Goal: Task Accomplishment & Management: Manage account settings

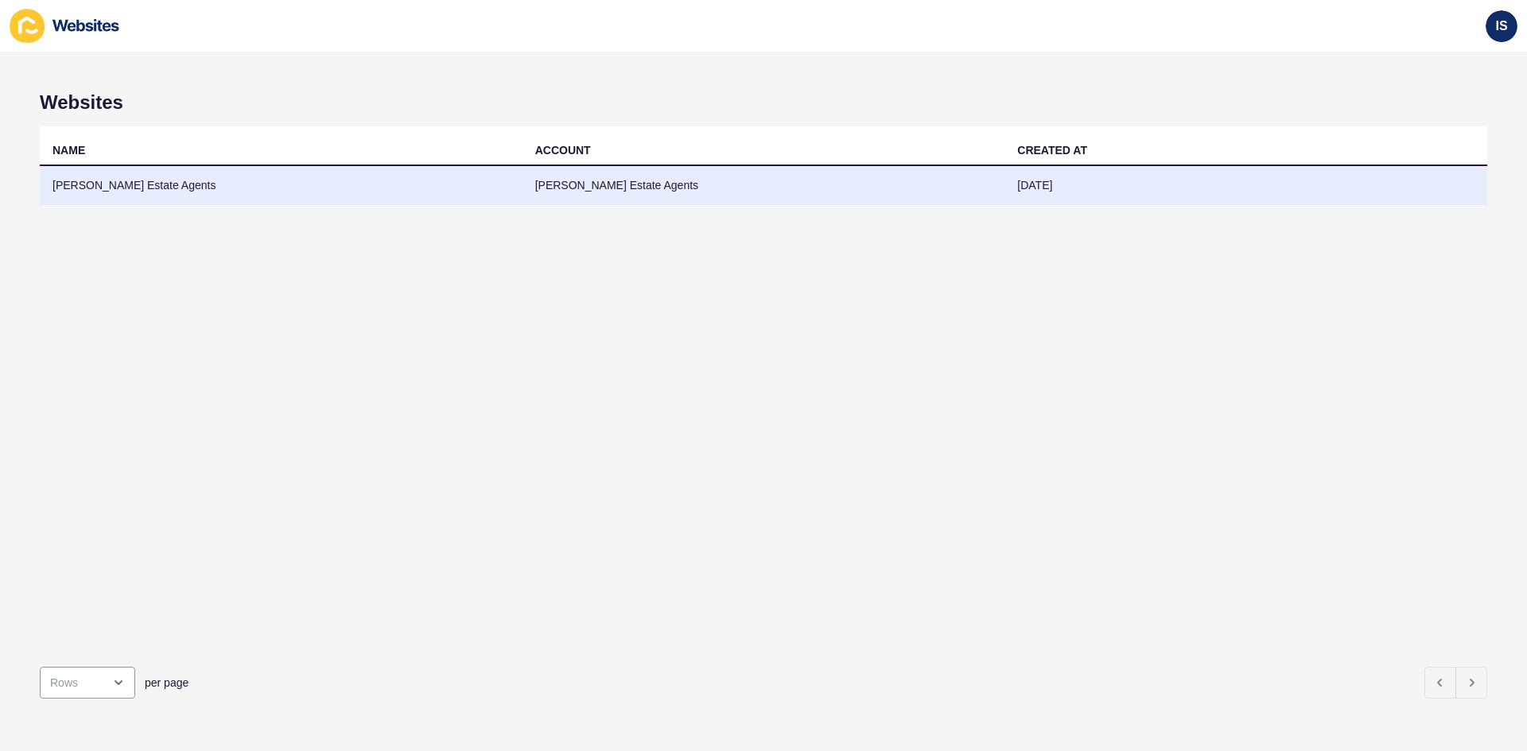
click at [265, 188] on td "[PERSON_NAME] Estate Agents" at bounding box center [281, 185] width 483 height 39
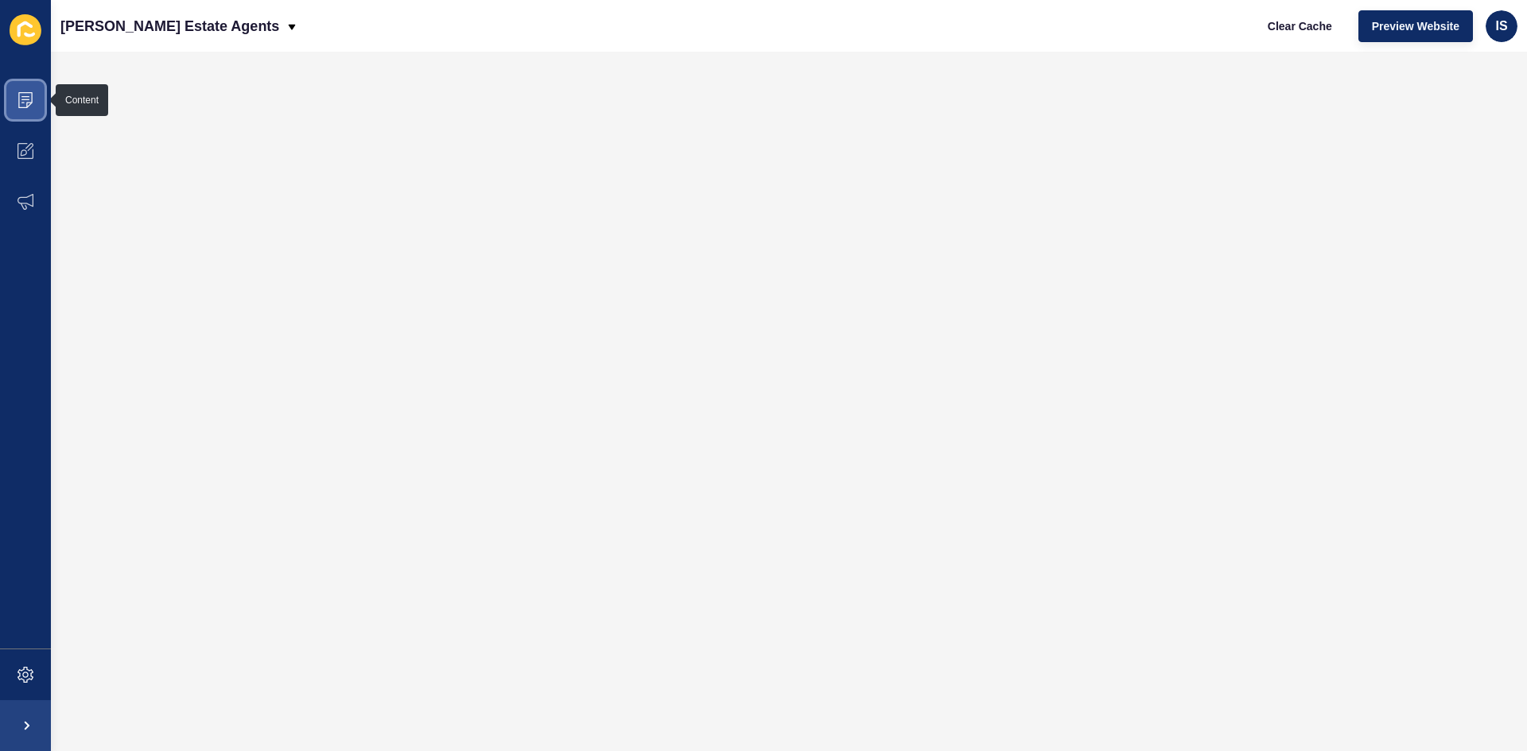
click at [31, 117] on span at bounding box center [25, 100] width 51 height 51
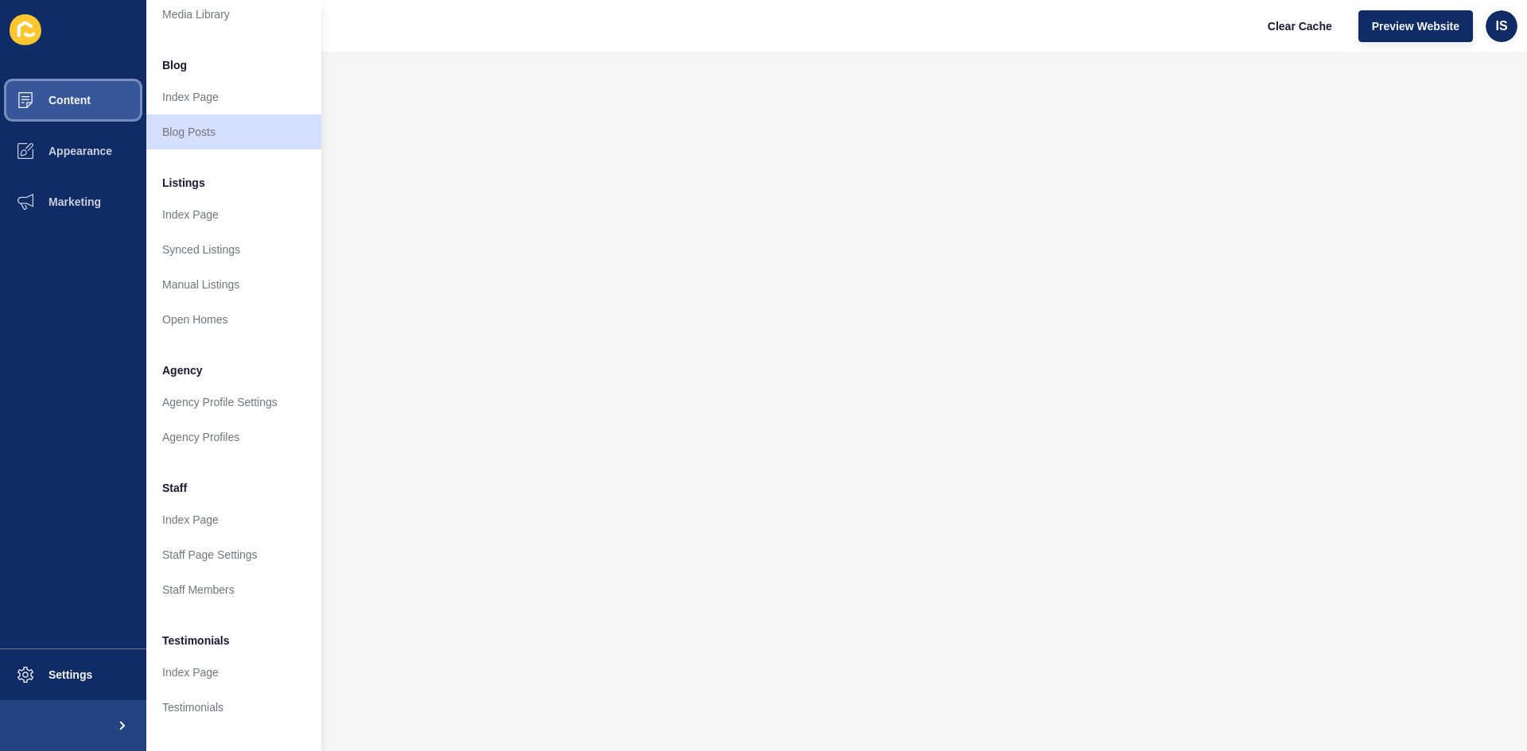
scroll to position [192, 0]
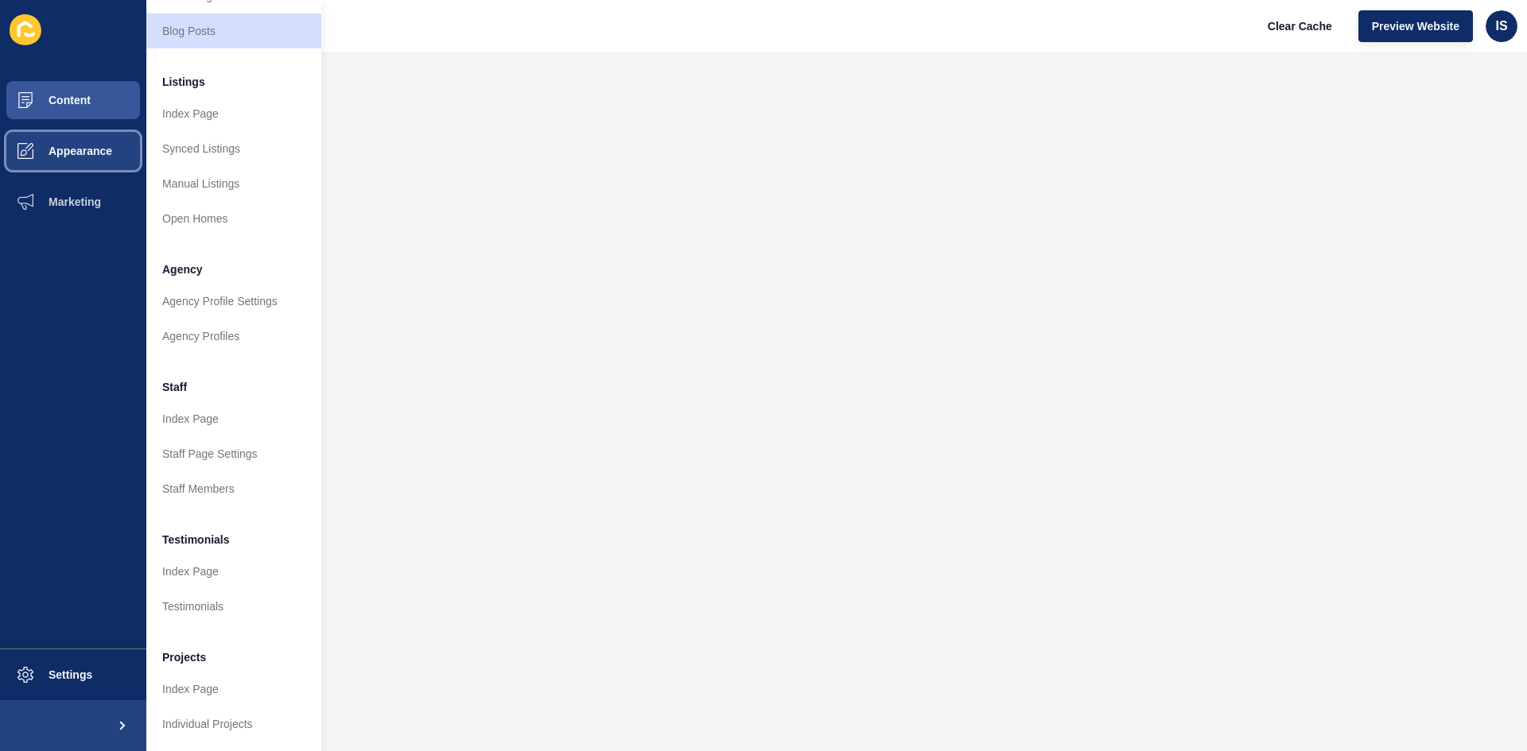
click at [89, 162] on button "Appearance" at bounding box center [73, 151] width 146 height 51
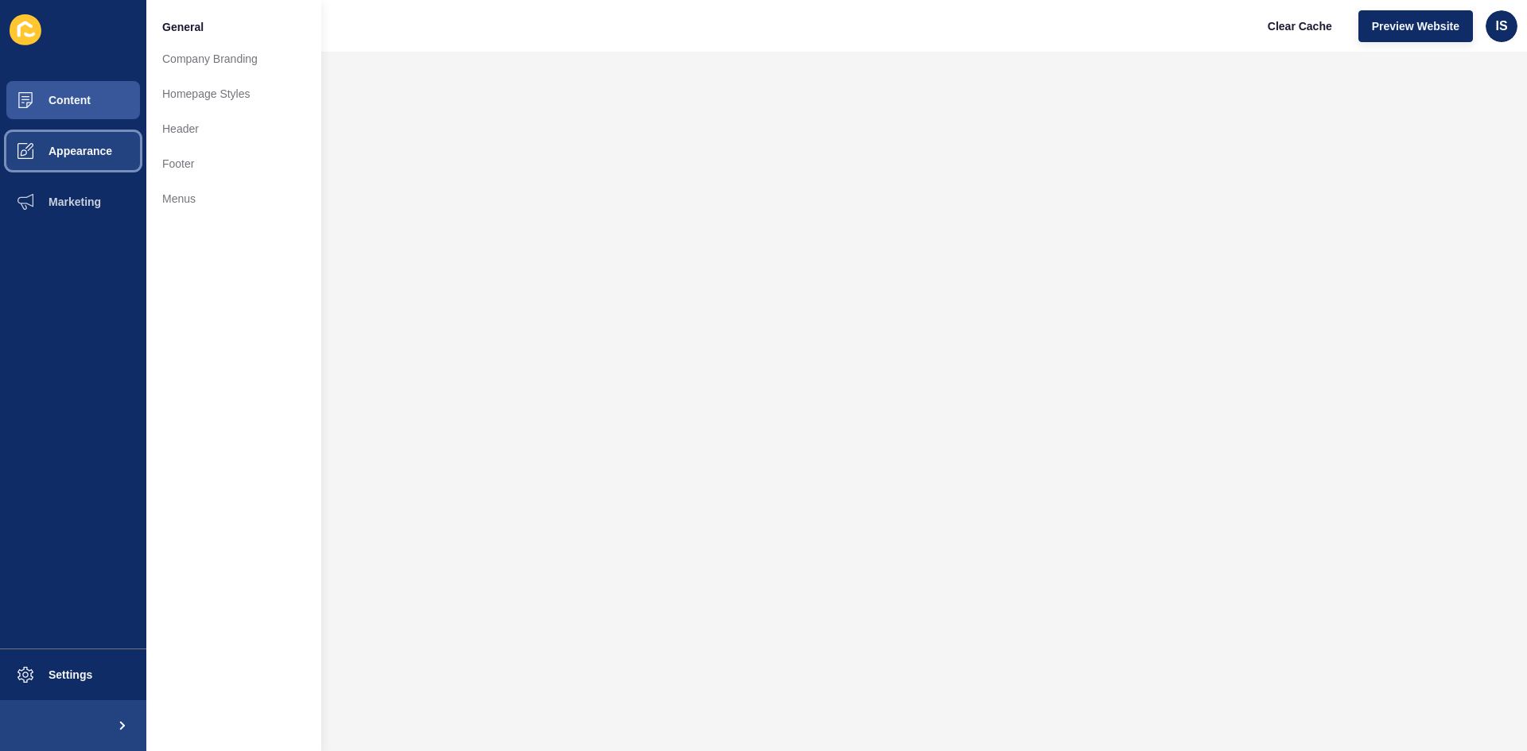
scroll to position [0, 0]
click at [245, 83] on link "Homepage Styles" at bounding box center [233, 93] width 175 height 35
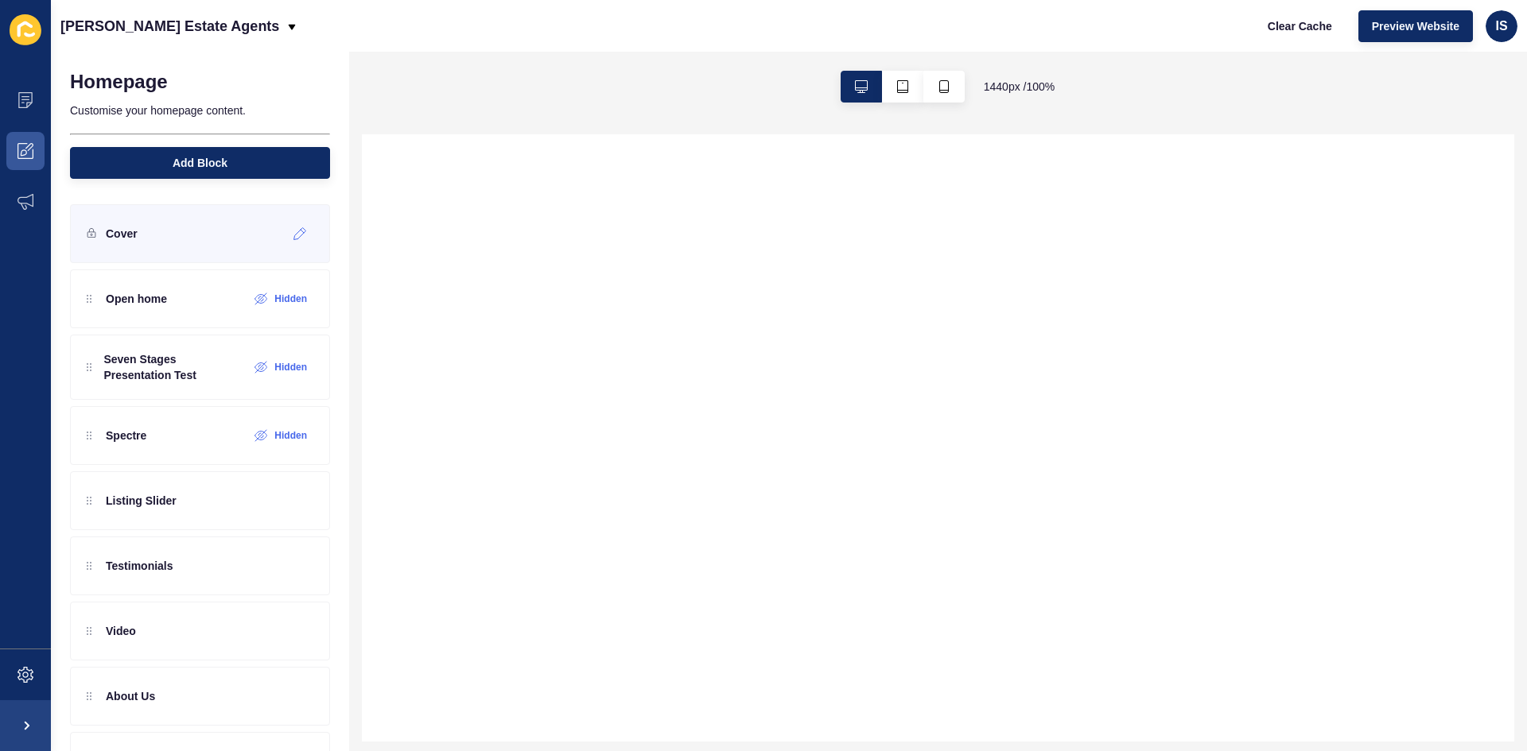
click at [195, 232] on div "Cover" at bounding box center [200, 233] width 260 height 59
select select
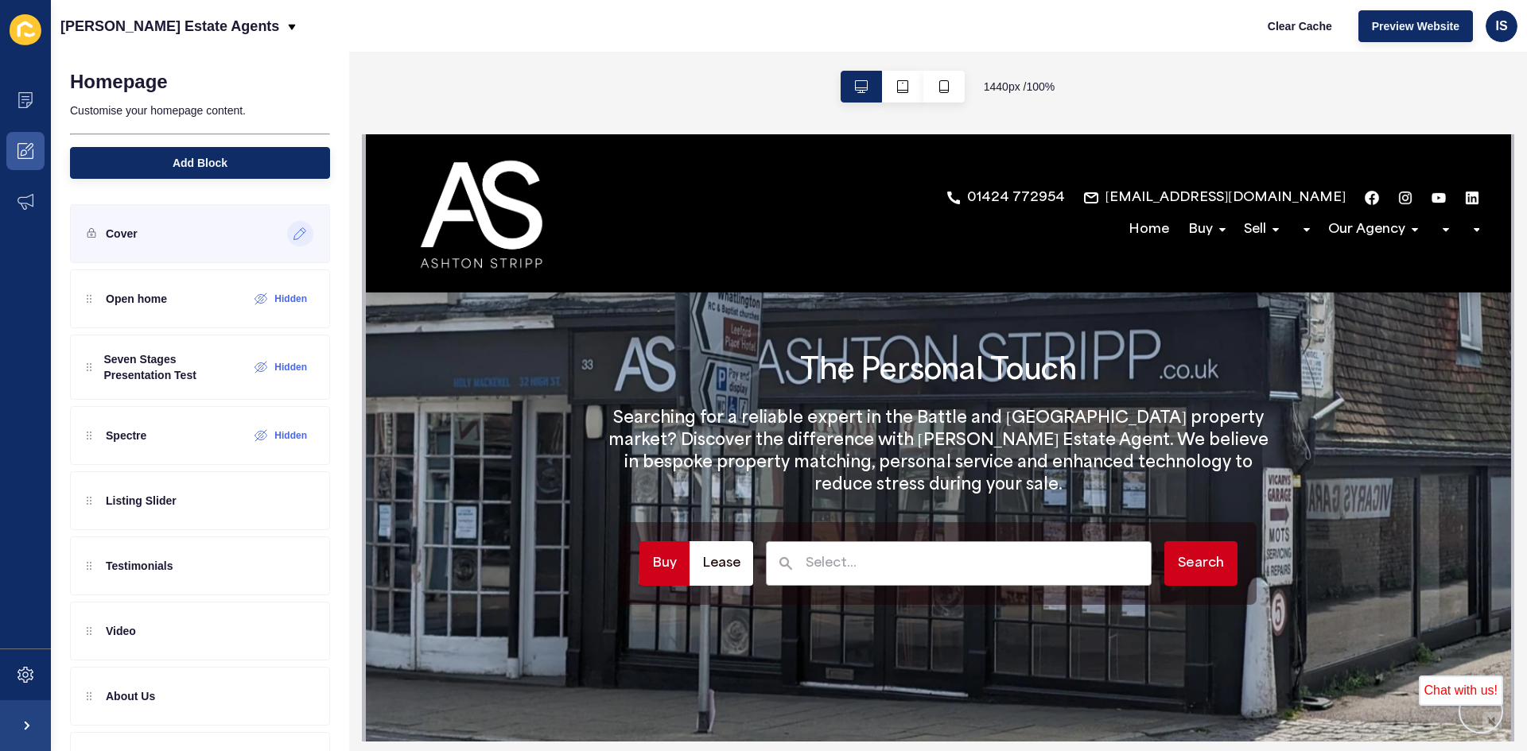
click at [293, 235] on icon at bounding box center [300, 233] width 14 height 13
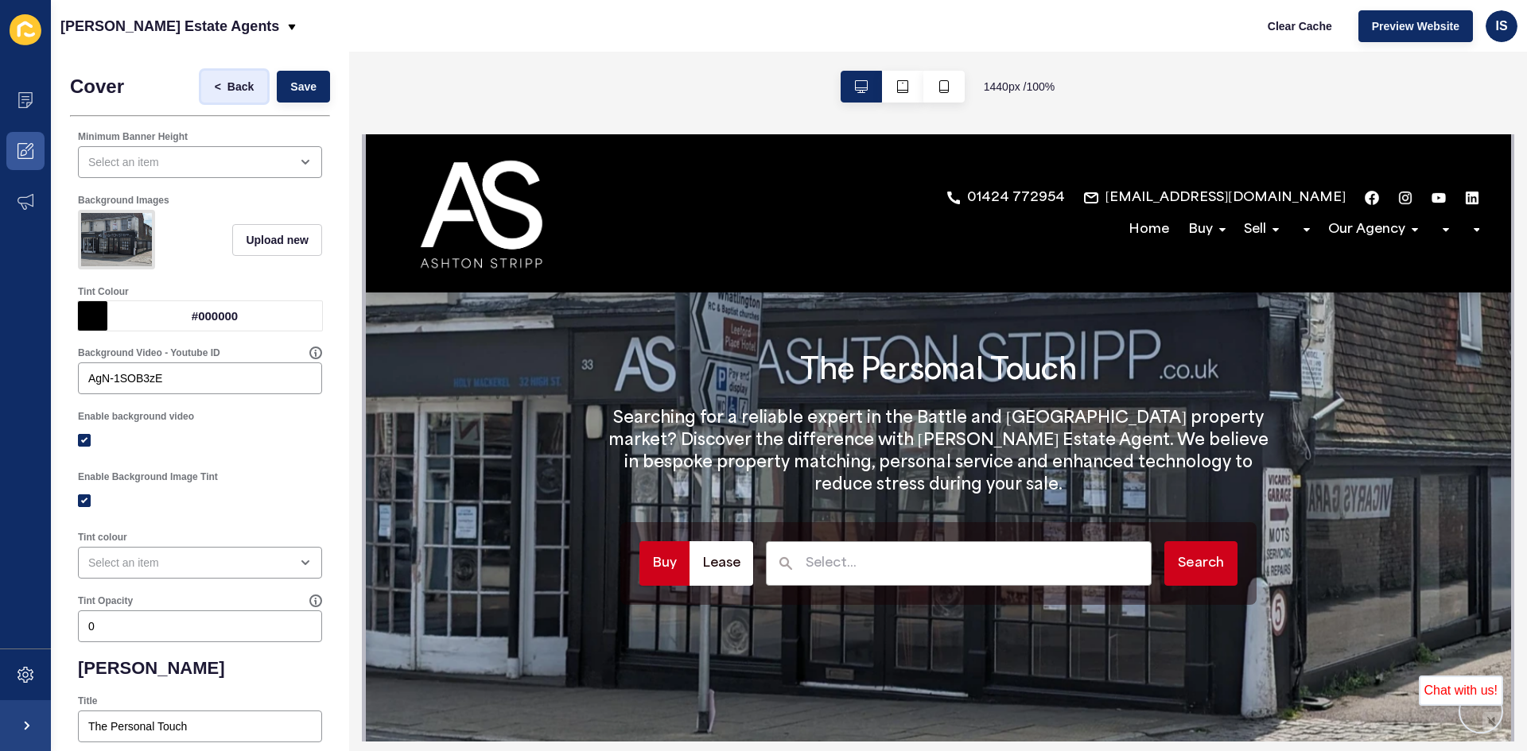
click at [227, 87] on span "Back" at bounding box center [240, 87] width 26 height 16
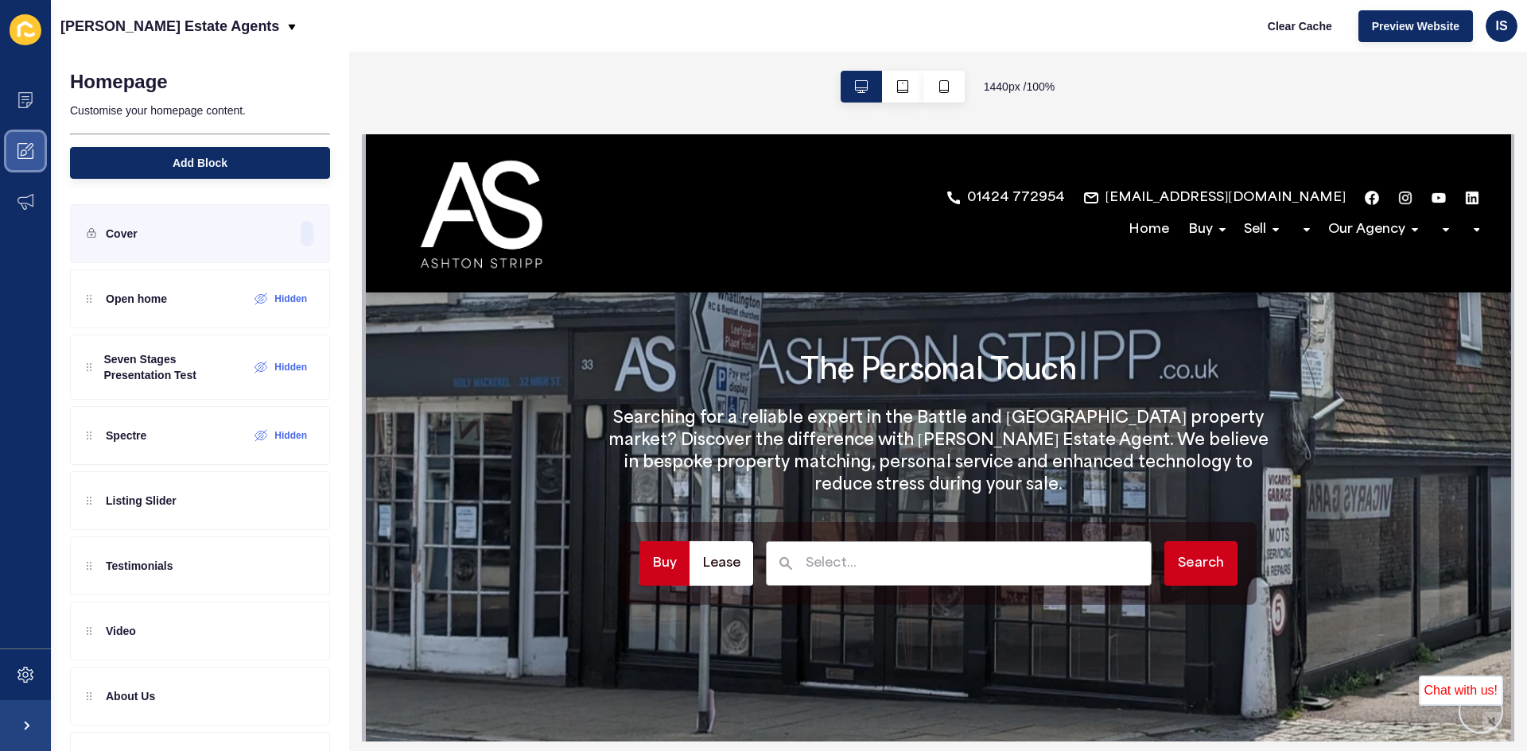
click at [26, 152] on icon at bounding box center [24, 152] width 6 height 6
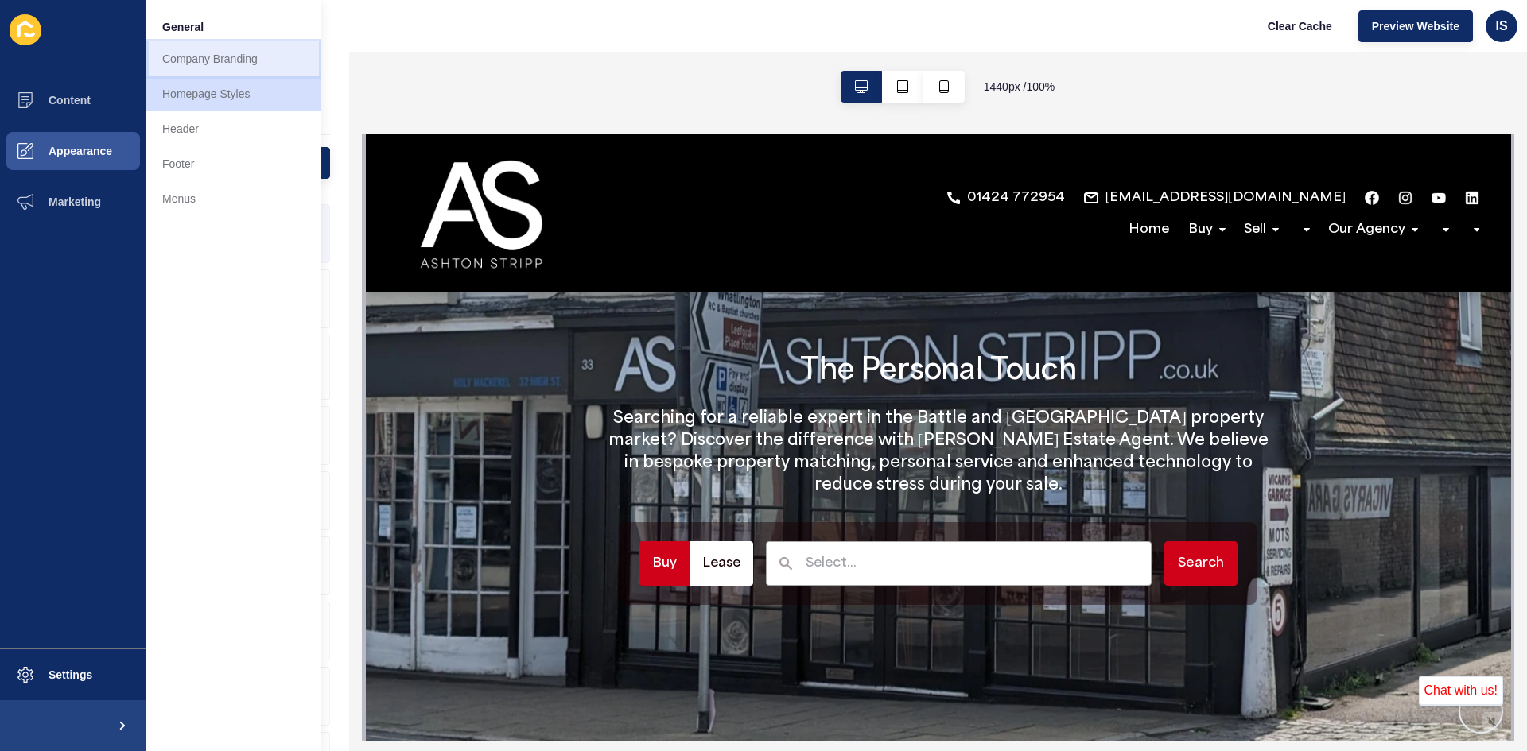
click at [219, 69] on link "Company Branding" at bounding box center [233, 58] width 175 height 35
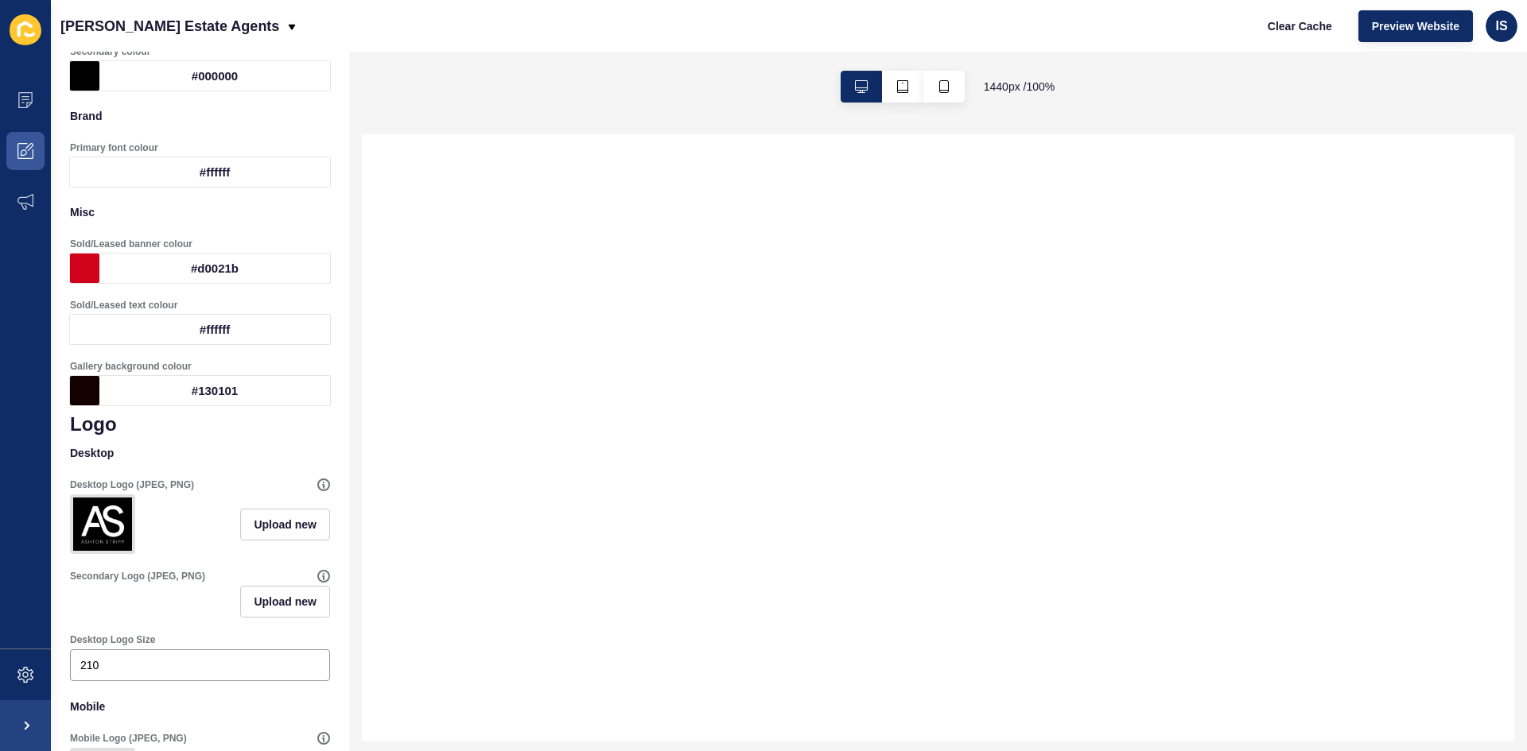
scroll to position [357, 0]
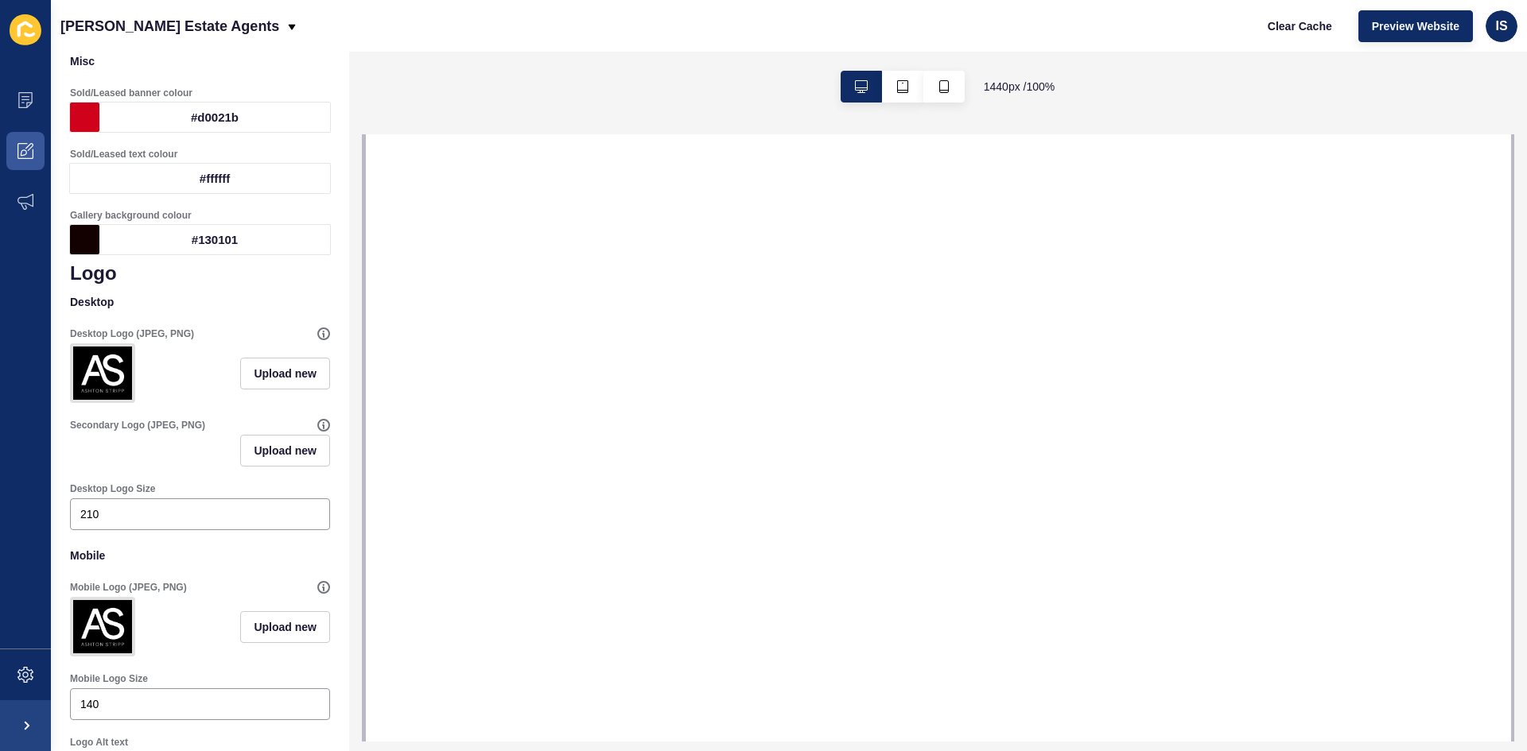
select select
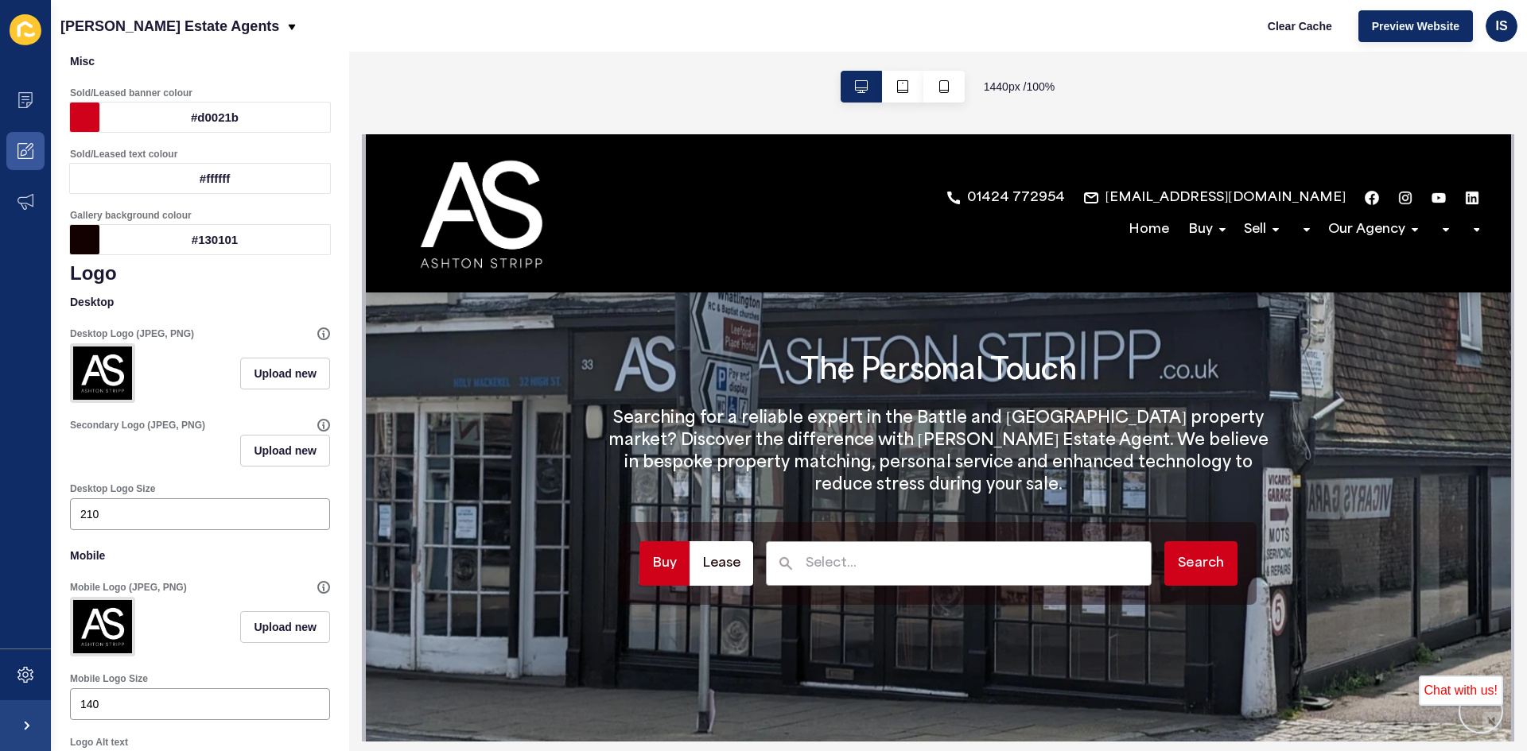
scroll to position [0, 0]
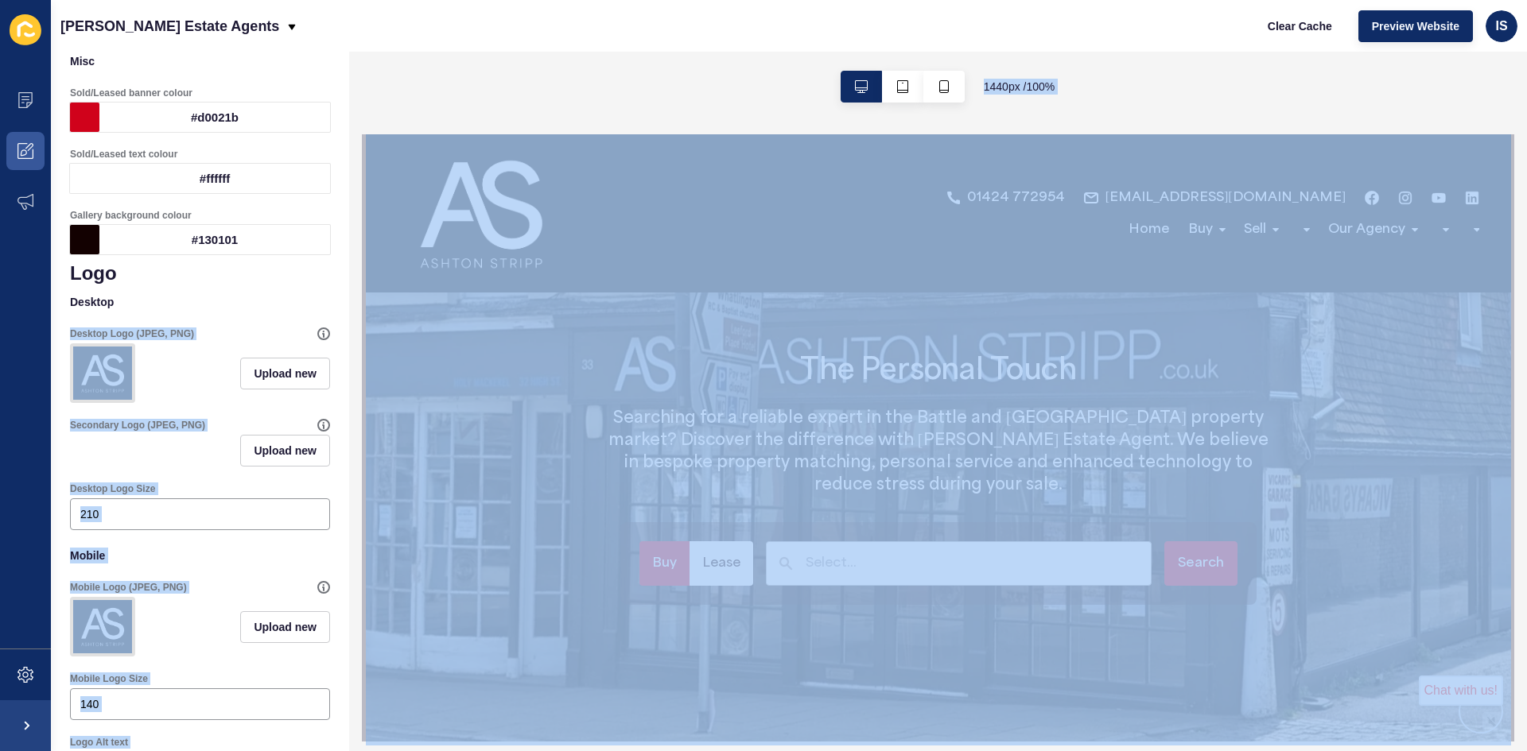
click at [347, 294] on div "Company Branding Save Customise your Siteloft theme with your personal branding…" at bounding box center [789, 402] width 1476 height 700
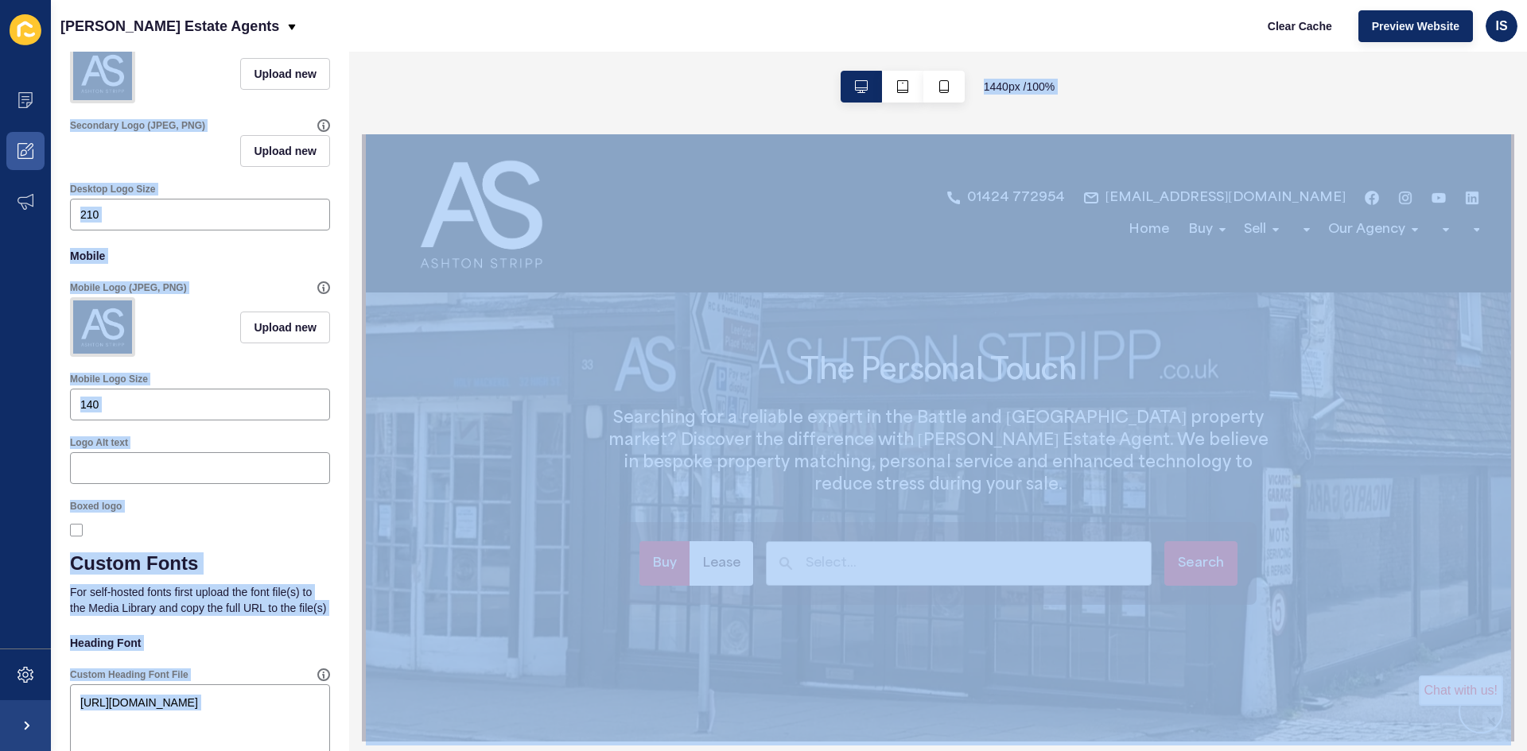
scroll to position [708, 0]
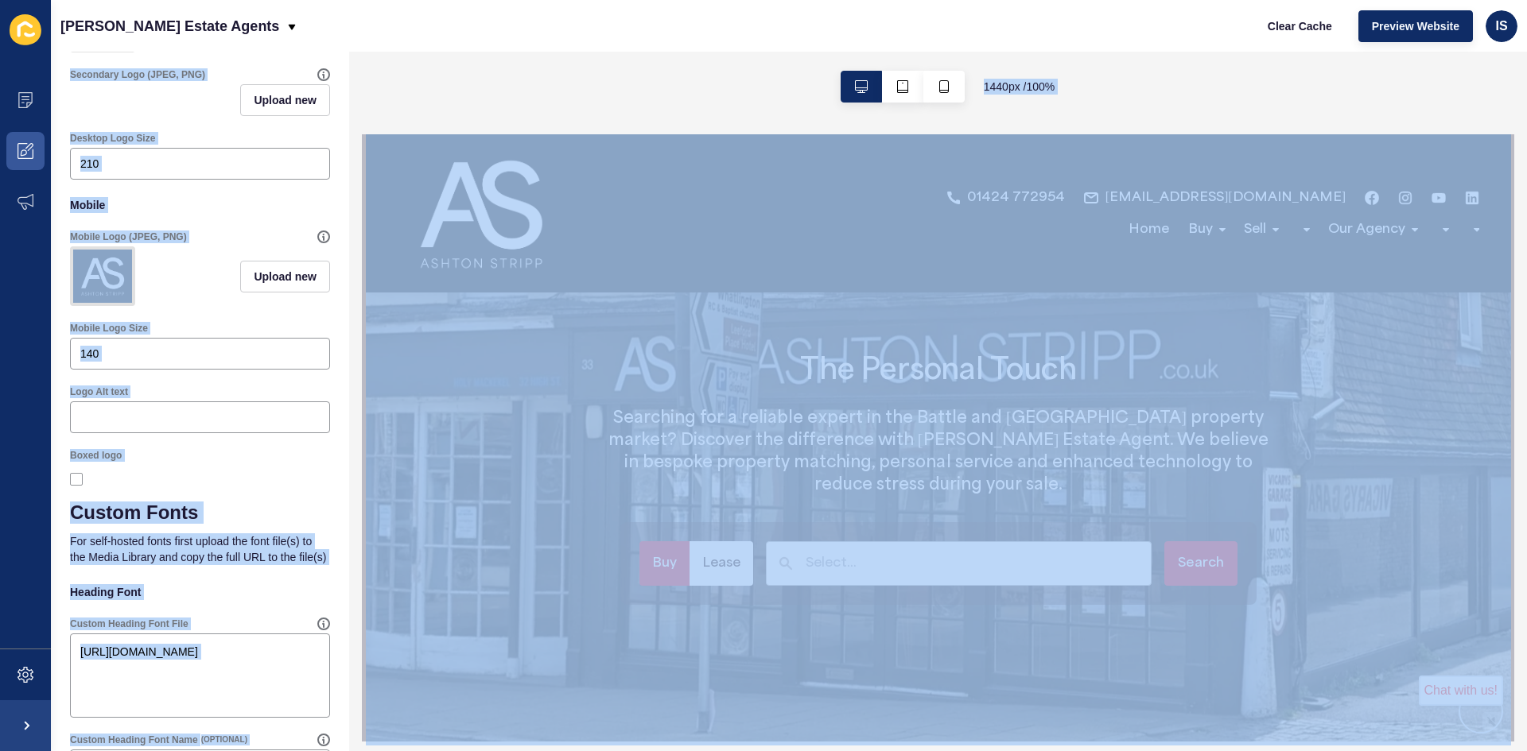
click at [320, 433] on div "Company Branding Save Customise your Siteloft theme with your personal branding…" at bounding box center [200, 183] width 298 height 1679
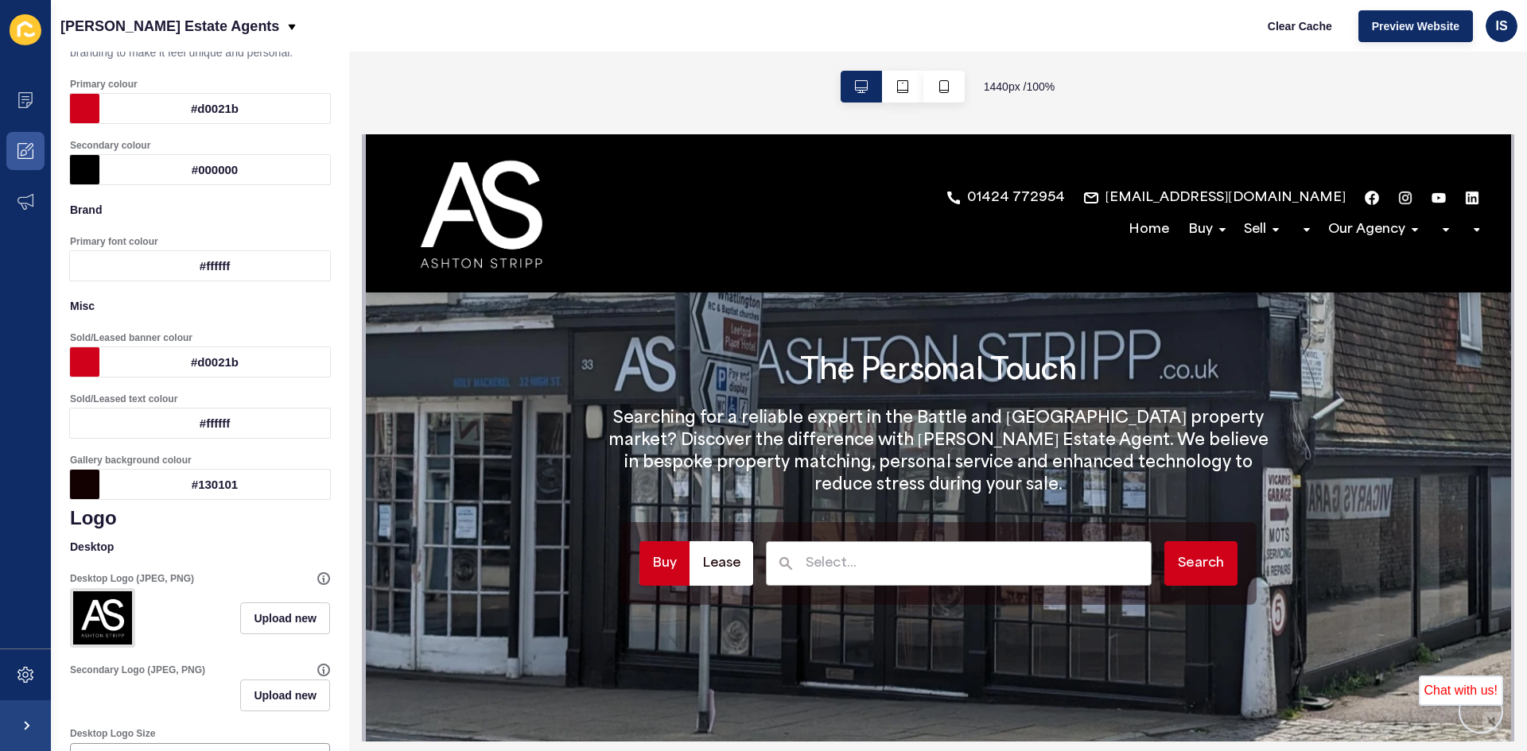
scroll to position [0, 0]
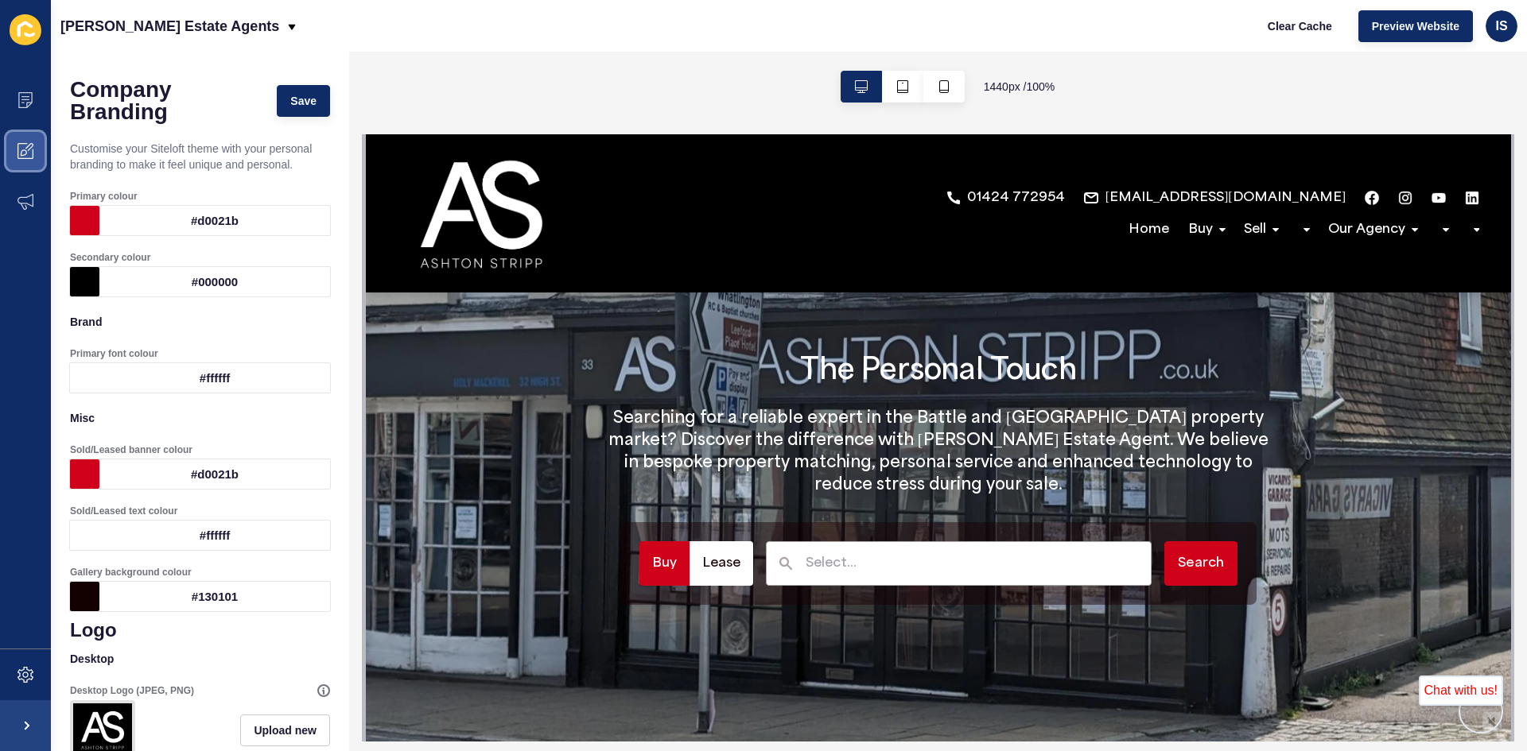
click at [26, 144] on icon at bounding box center [25, 151] width 16 height 16
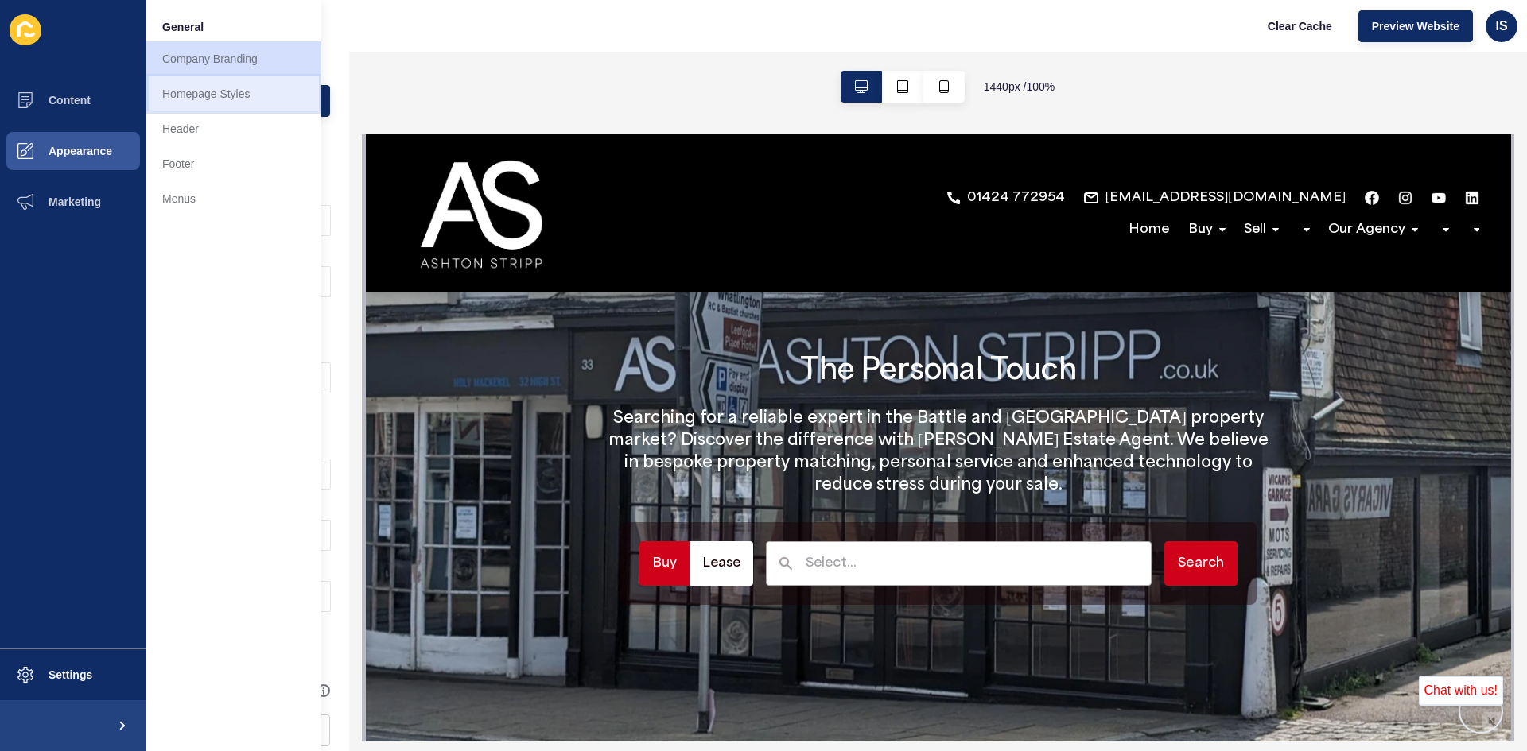
click at [252, 80] on link "Homepage Styles" at bounding box center [233, 93] width 175 height 35
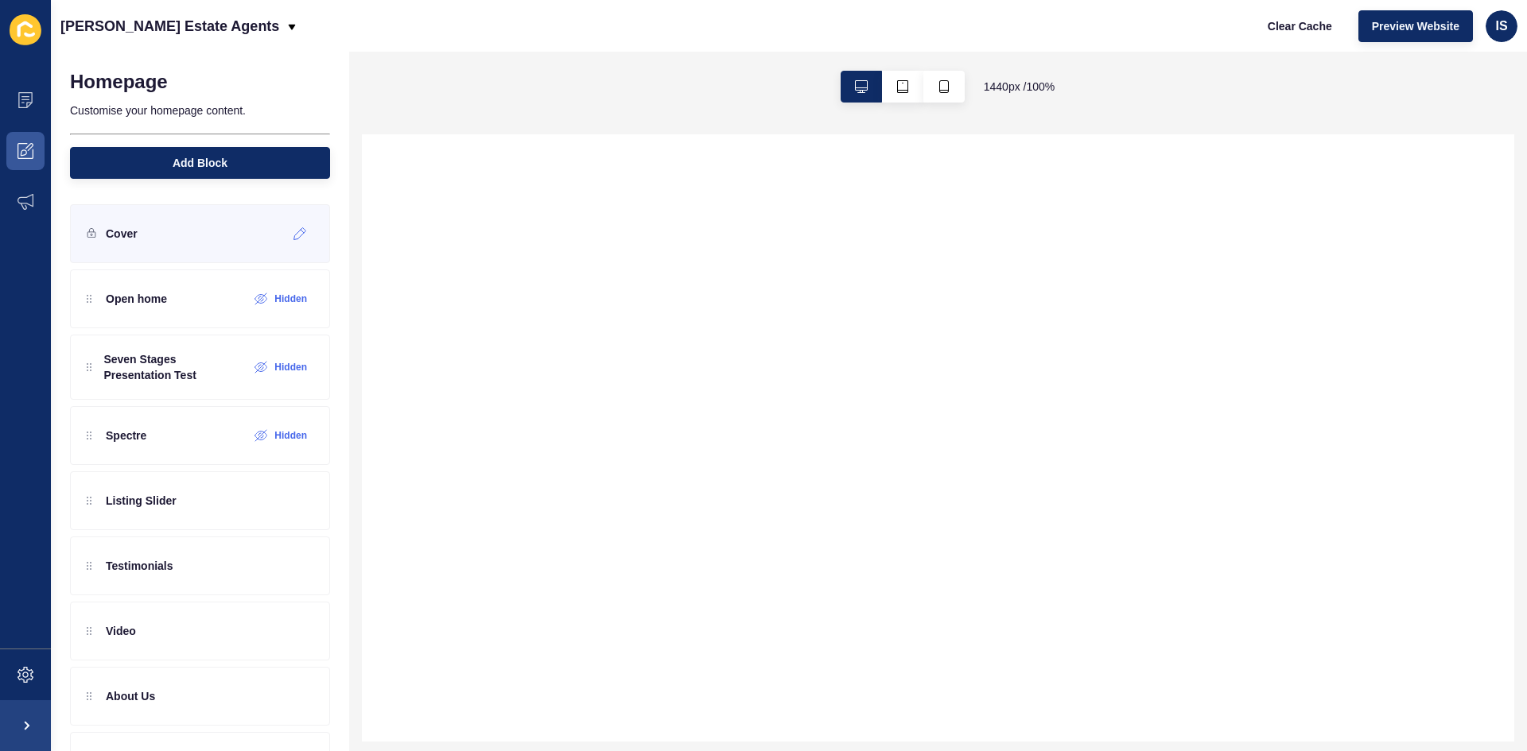
click at [216, 242] on div "Cover" at bounding box center [200, 233] width 260 height 59
click at [293, 238] on icon at bounding box center [300, 233] width 14 height 13
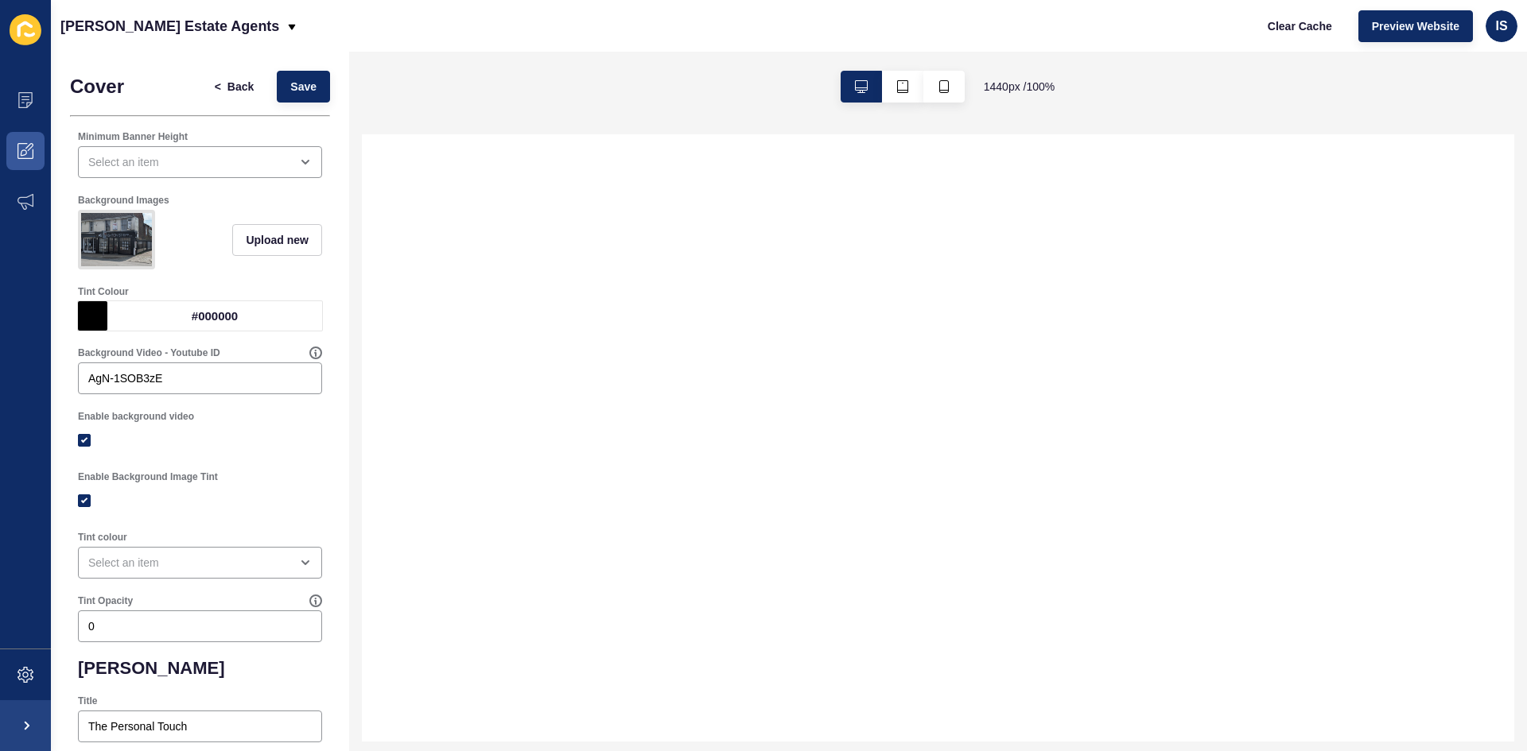
click at [115, 248] on img at bounding box center [116, 239] width 71 height 53
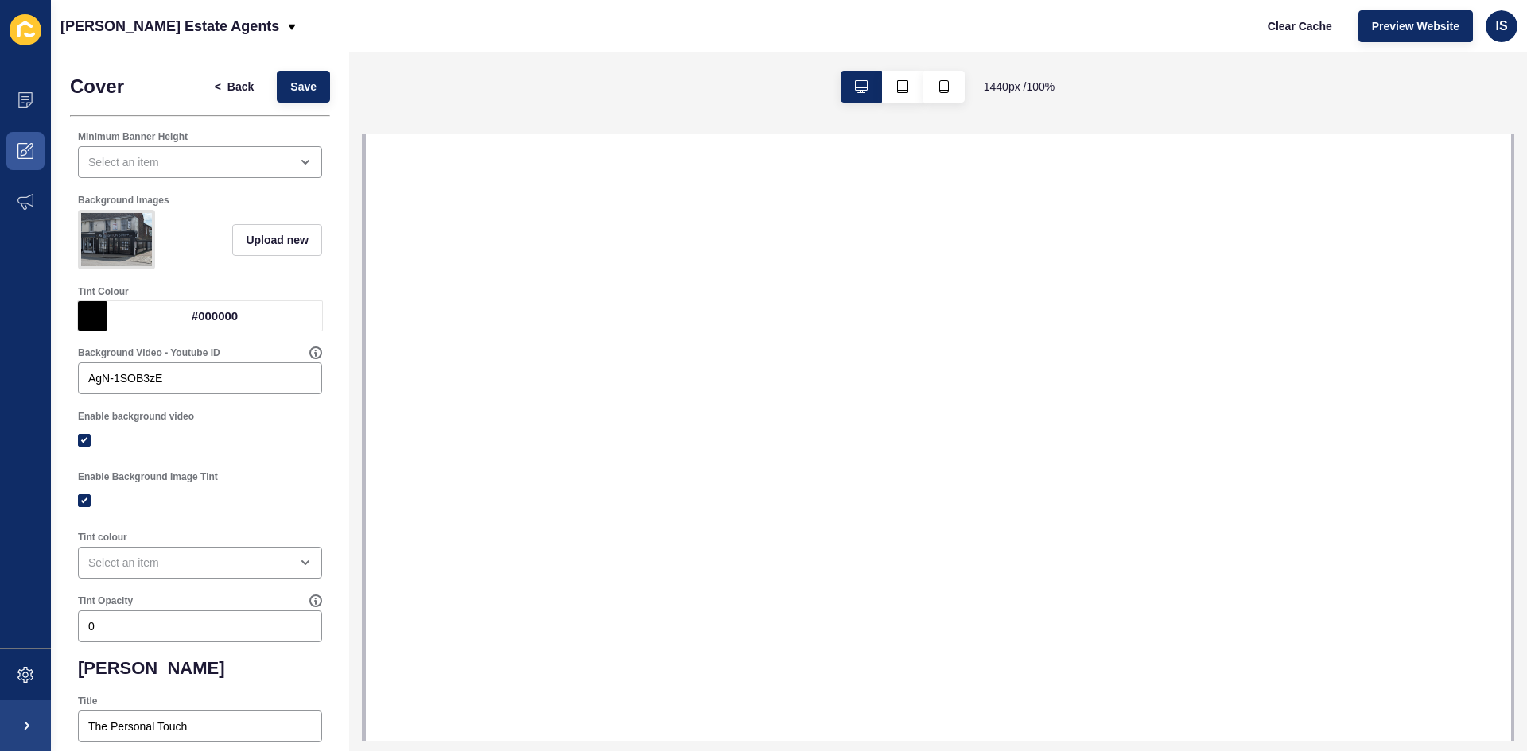
select select
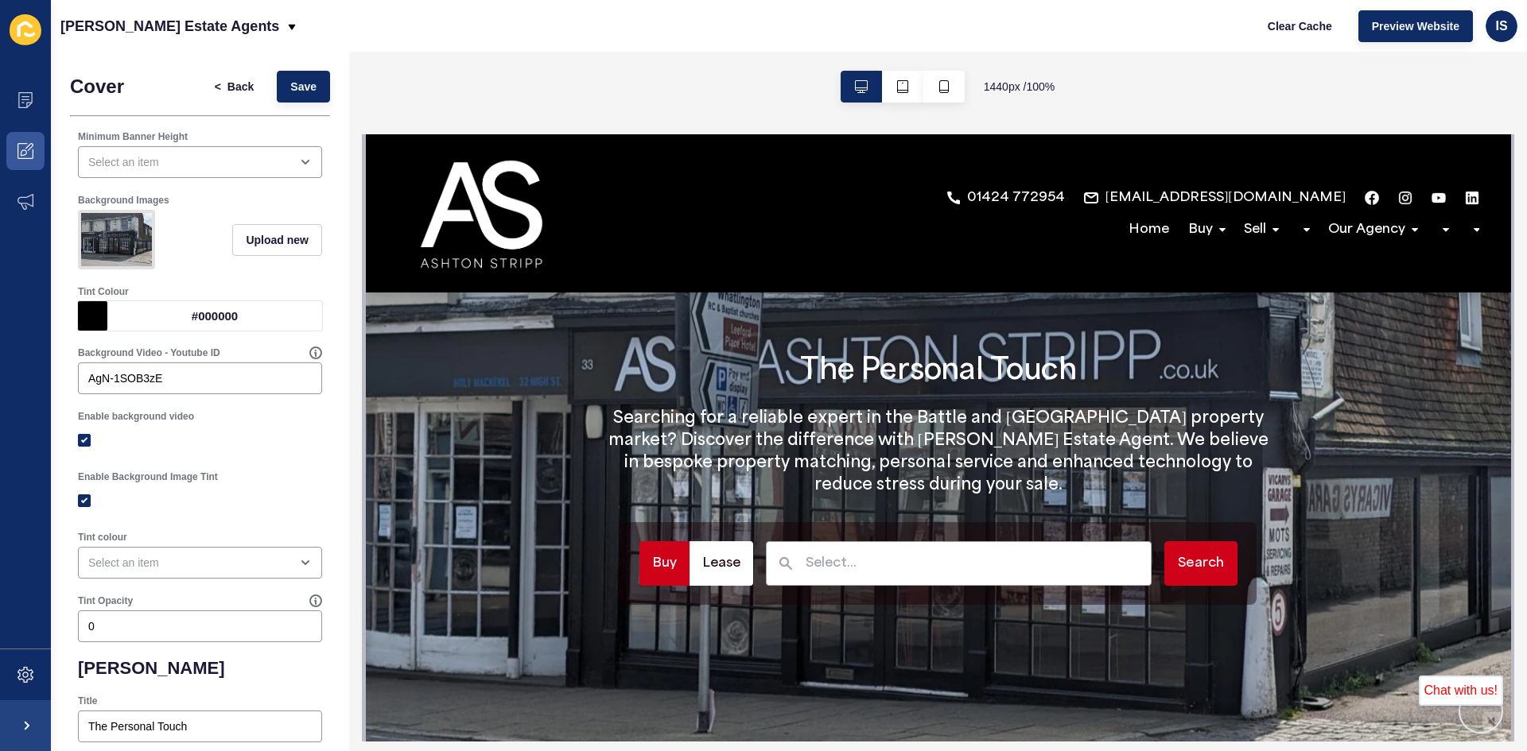
click at [155, 270] on div at bounding box center [116, 240] width 77 height 60
click at [261, 248] on span "Upload new" at bounding box center [277, 240] width 63 height 16
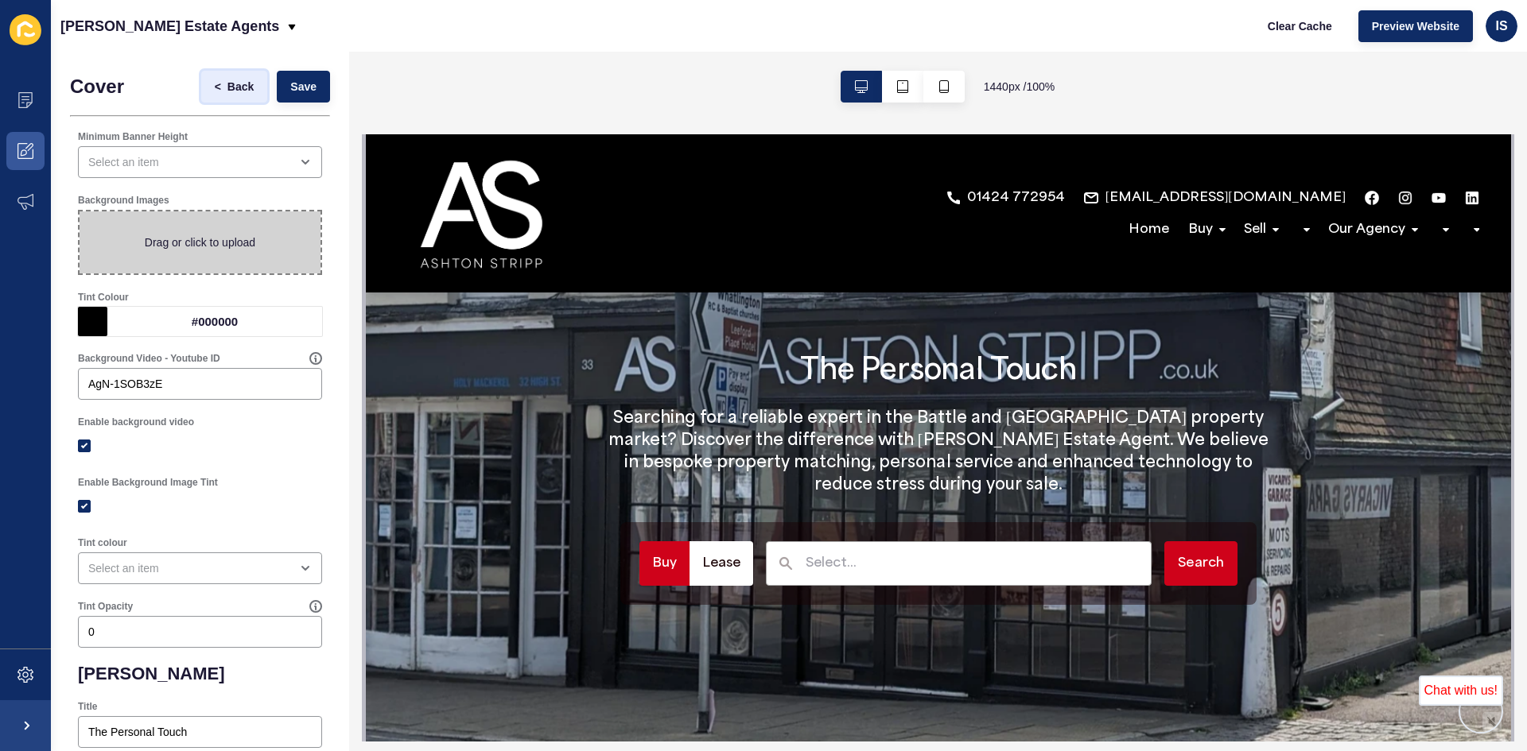
click at [227, 82] on span "Back" at bounding box center [240, 87] width 26 height 16
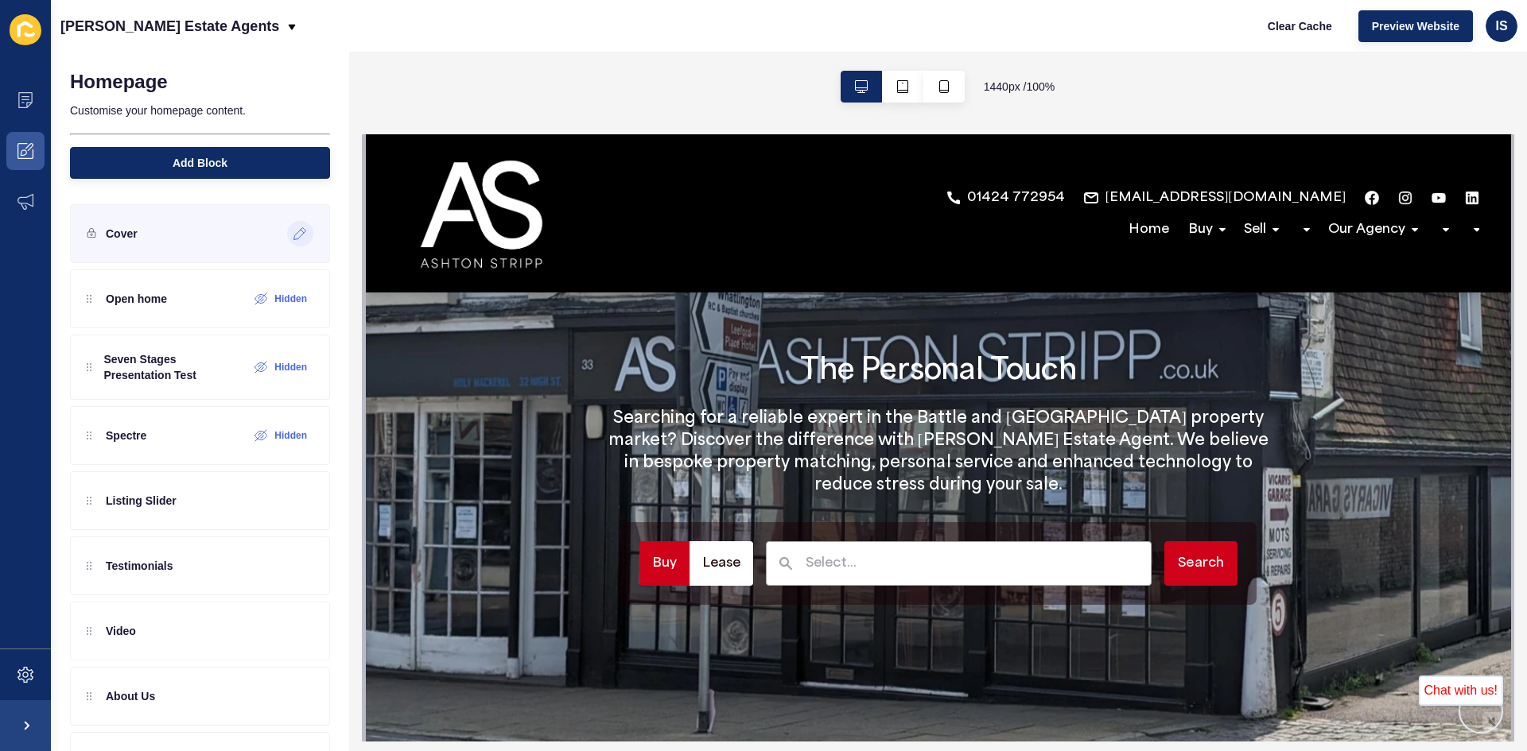
click at [175, 240] on div "Cover" at bounding box center [200, 233] width 260 height 59
click at [294, 231] on icon at bounding box center [300, 234] width 12 height 12
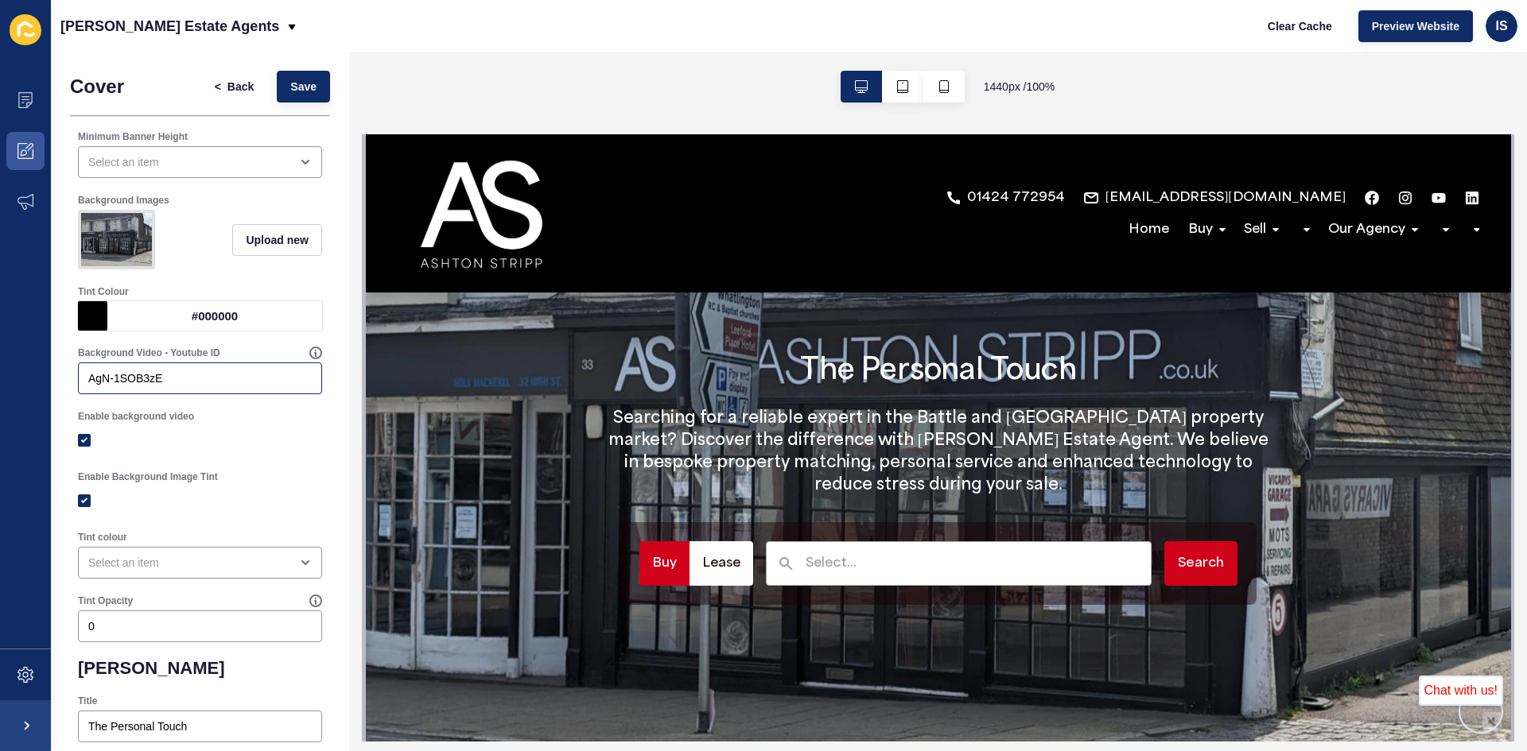
drag, startPoint x: 192, startPoint y: 401, endPoint x: 80, endPoint y: 375, distance: 115.7
drag, startPoint x: 80, startPoint y: 375, endPoint x: 209, endPoint y: 305, distance: 147.3
click at [209, 298] on div "Tint Colour" at bounding box center [200, 291] width 244 height 13
drag, startPoint x: 196, startPoint y: 395, endPoint x: 72, endPoint y: 415, distance: 126.4
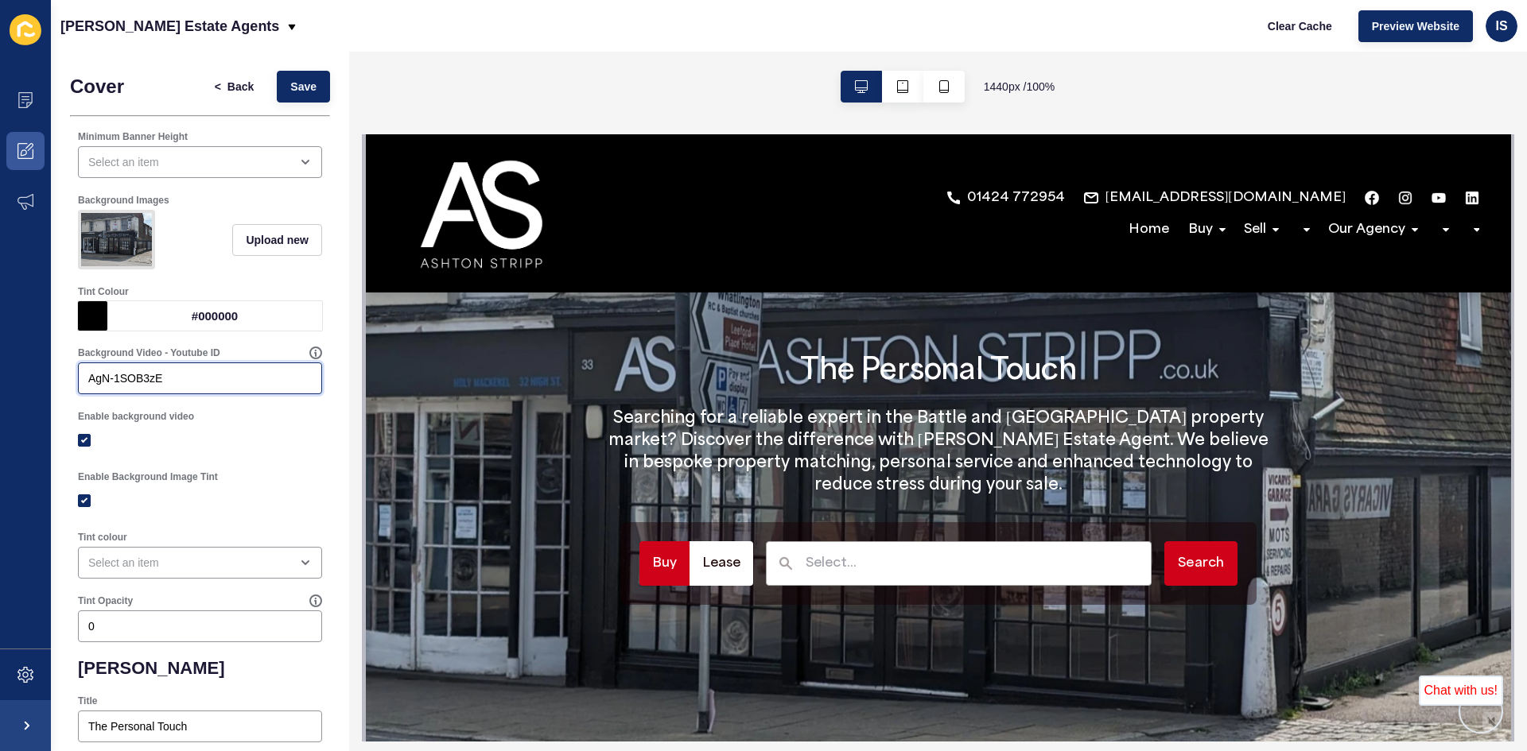
paste input "[URL][DOMAIN_NAME]"
click at [173, 386] on input "[URL][DOMAIN_NAME]" at bounding box center [199, 379] width 223 height 16
drag, startPoint x: 167, startPoint y: 391, endPoint x: -139, endPoint y: 332, distance: 311.7
click at [0, 332] on html "Content Appearance Marketing Settings [PERSON_NAME] Estate Agents Clear Cache P…" at bounding box center [763, 375] width 1527 height 751
type input "IaMd-mwzs5g"
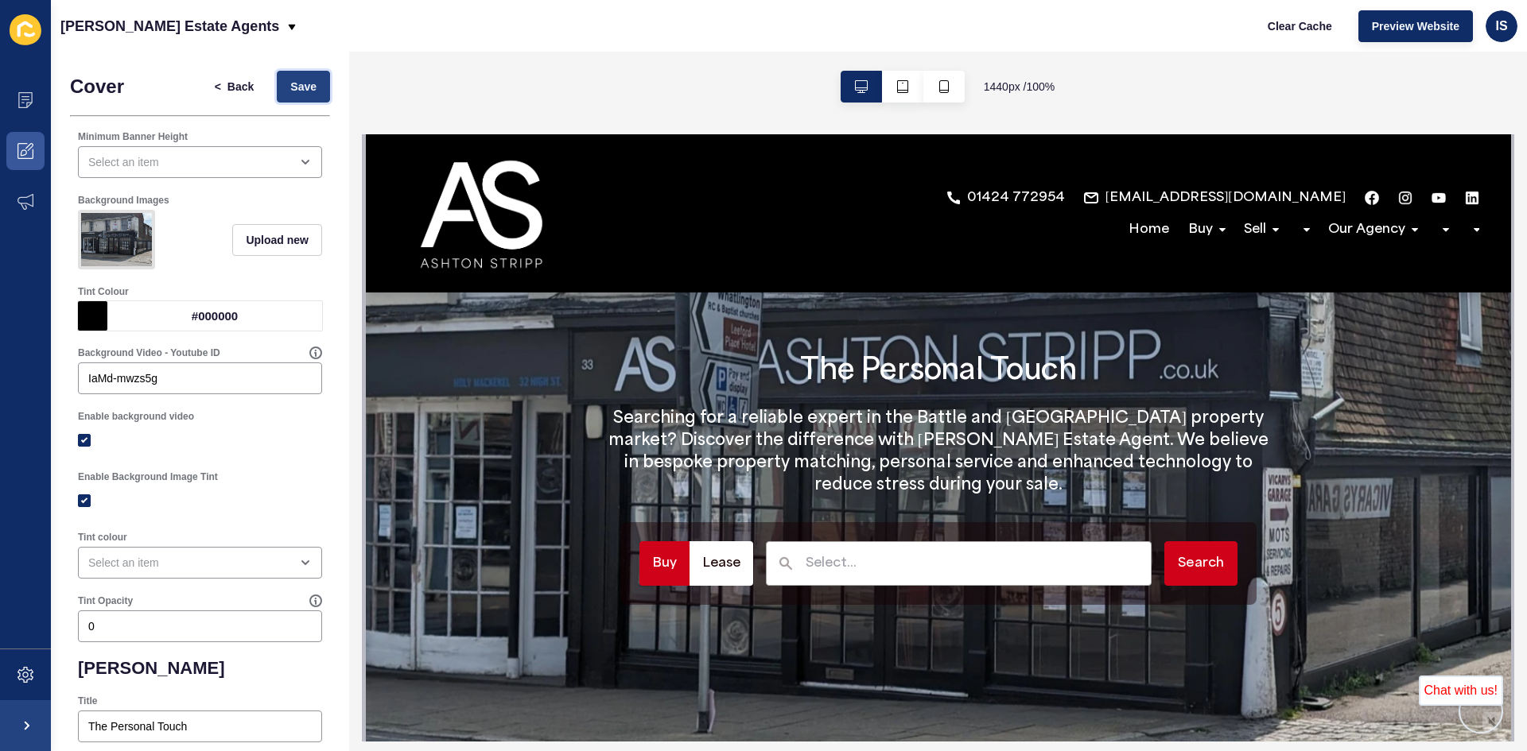
click at [290, 87] on span "Save" at bounding box center [303, 87] width 26 height 16
click at [300, 90] on span "Save" at bounding box center [303, 87] width 26 height 16
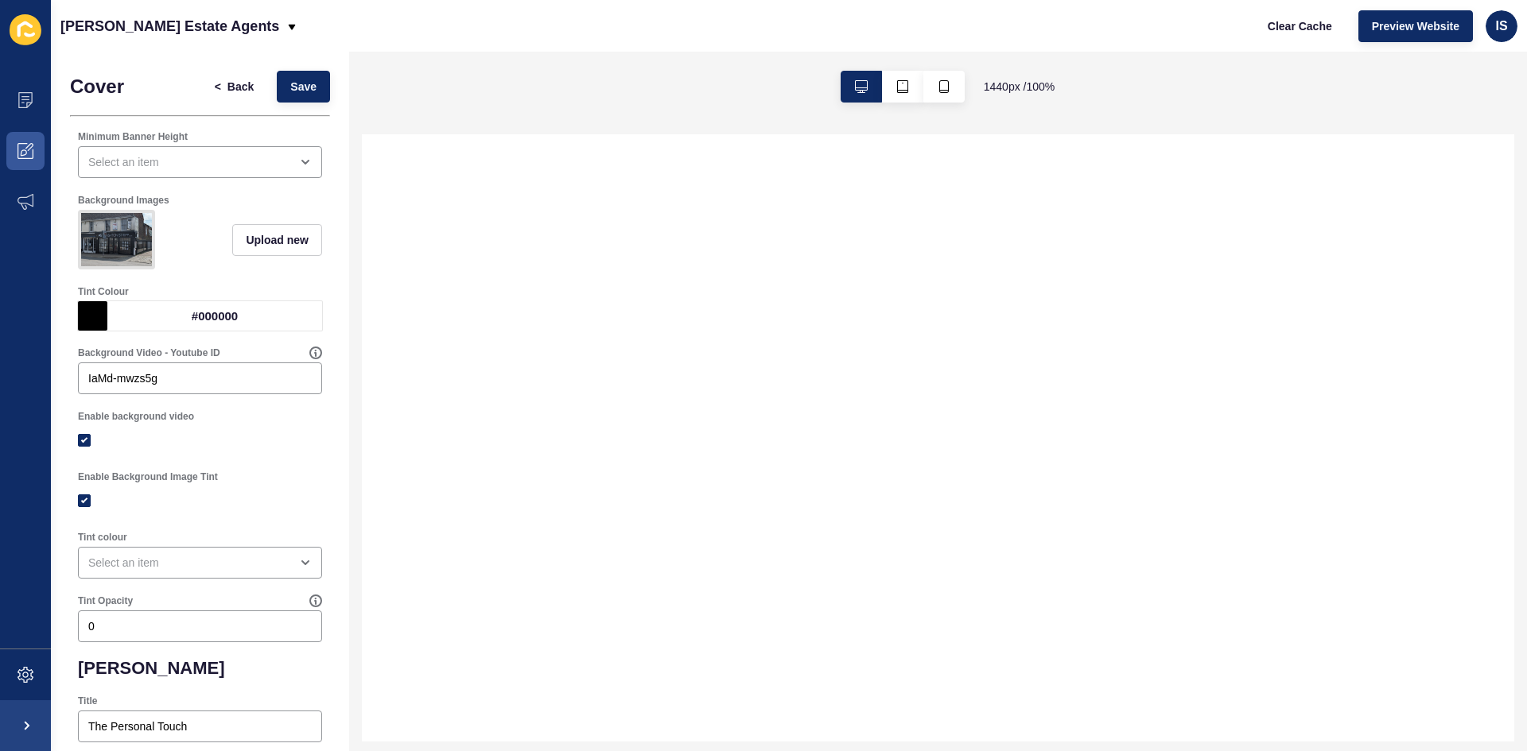
select select
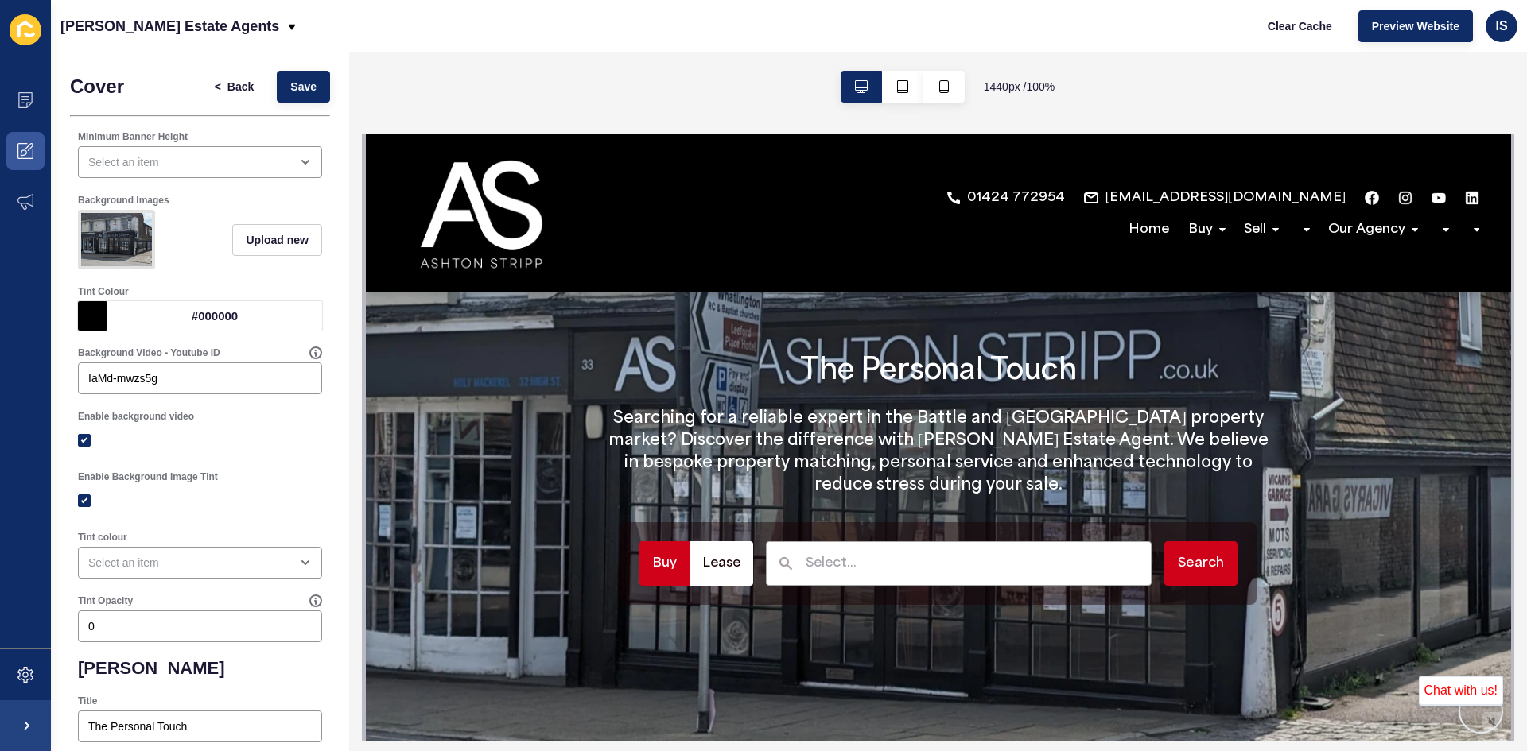
click at [134, 228] on img at bounding box center [116, 239] width 71 height 53
click at [267, 244] on span "Upload new" at bounding box center [277, 240] width 63 height 16
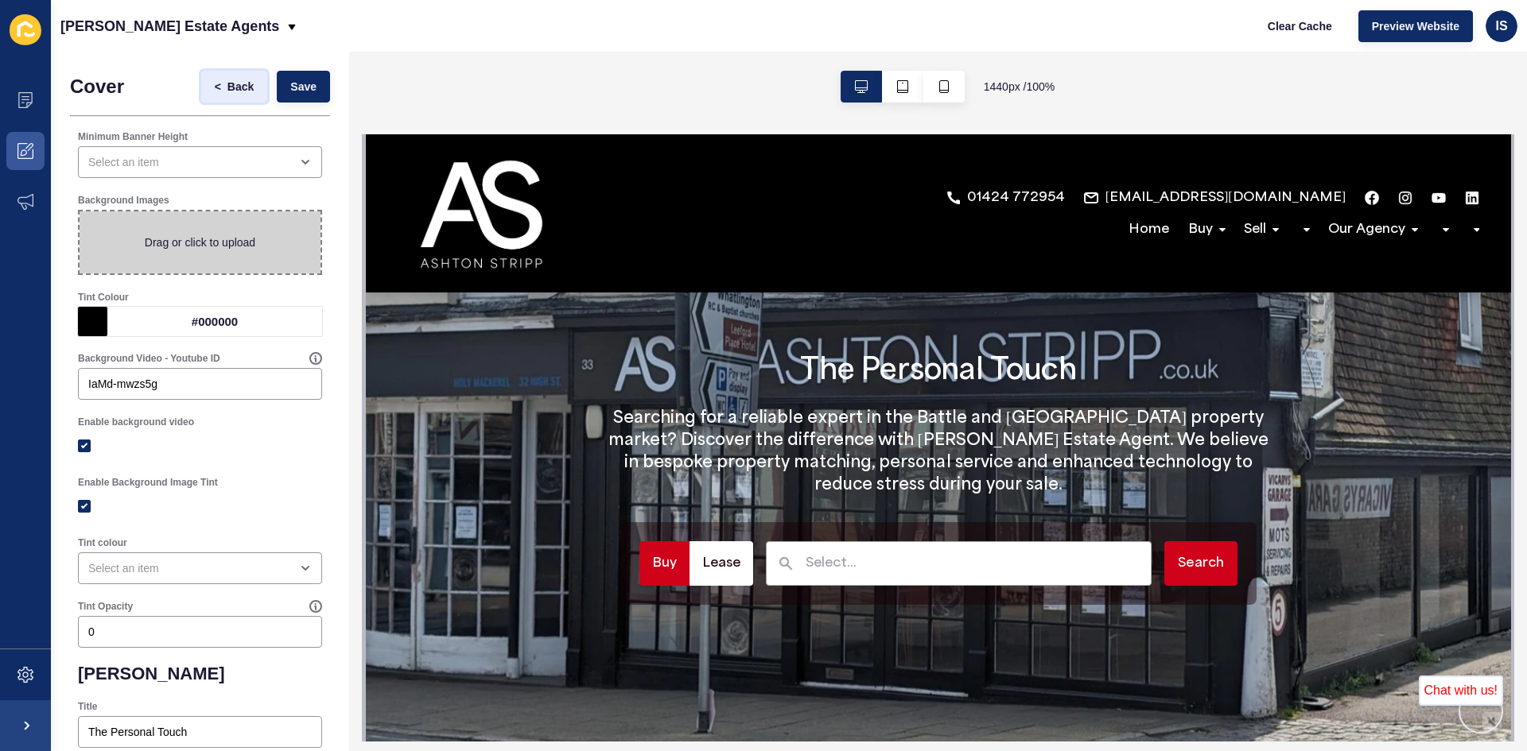
drag, startPoint x: 202, startPoint y: 84, endPoint x: 192, endPoint y: 87, distance: 10.6
click at [215, 85] on span "<" at bounding box center [218, 87] width 6 height 16
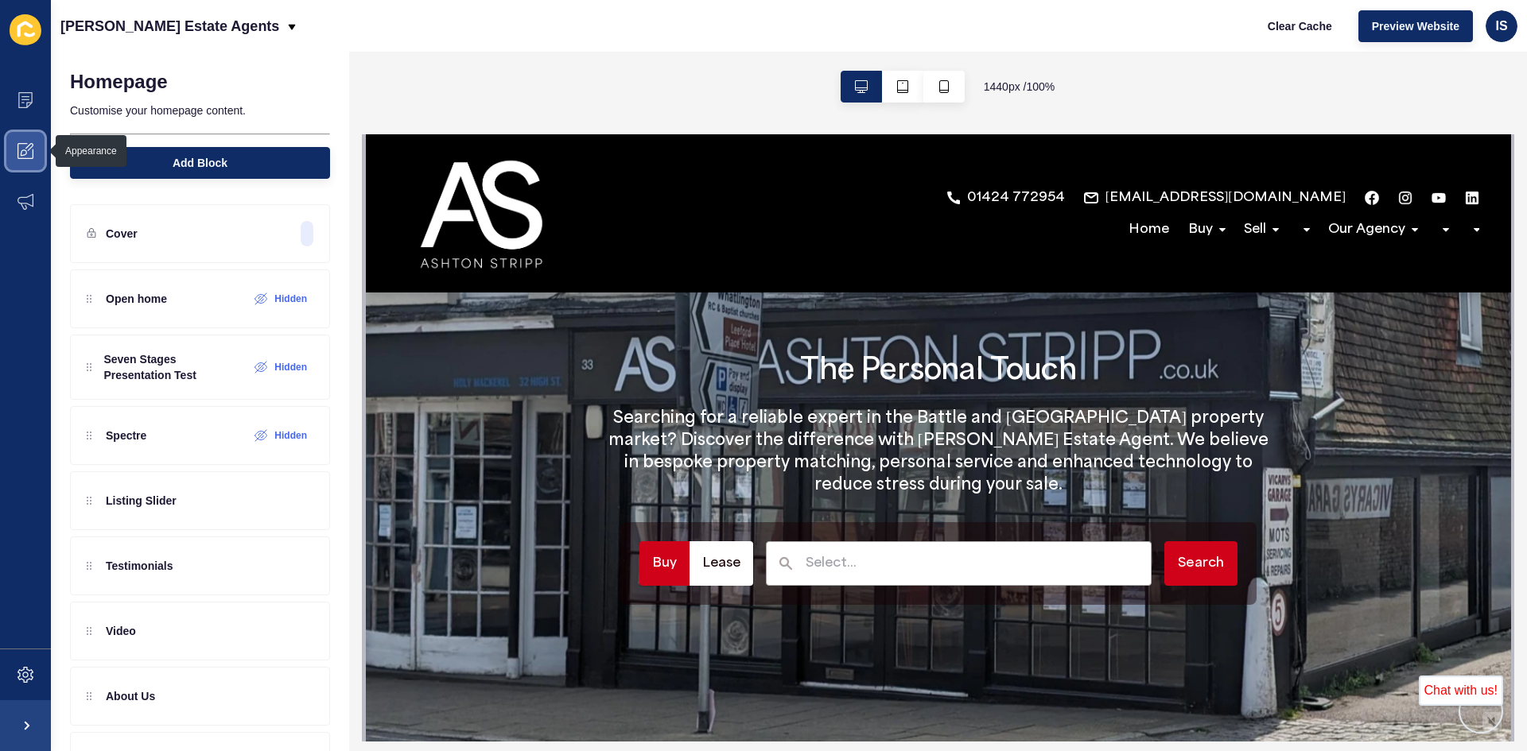
click at [17, 157] on icon at bounding box center [25, 151] width 16 height 16
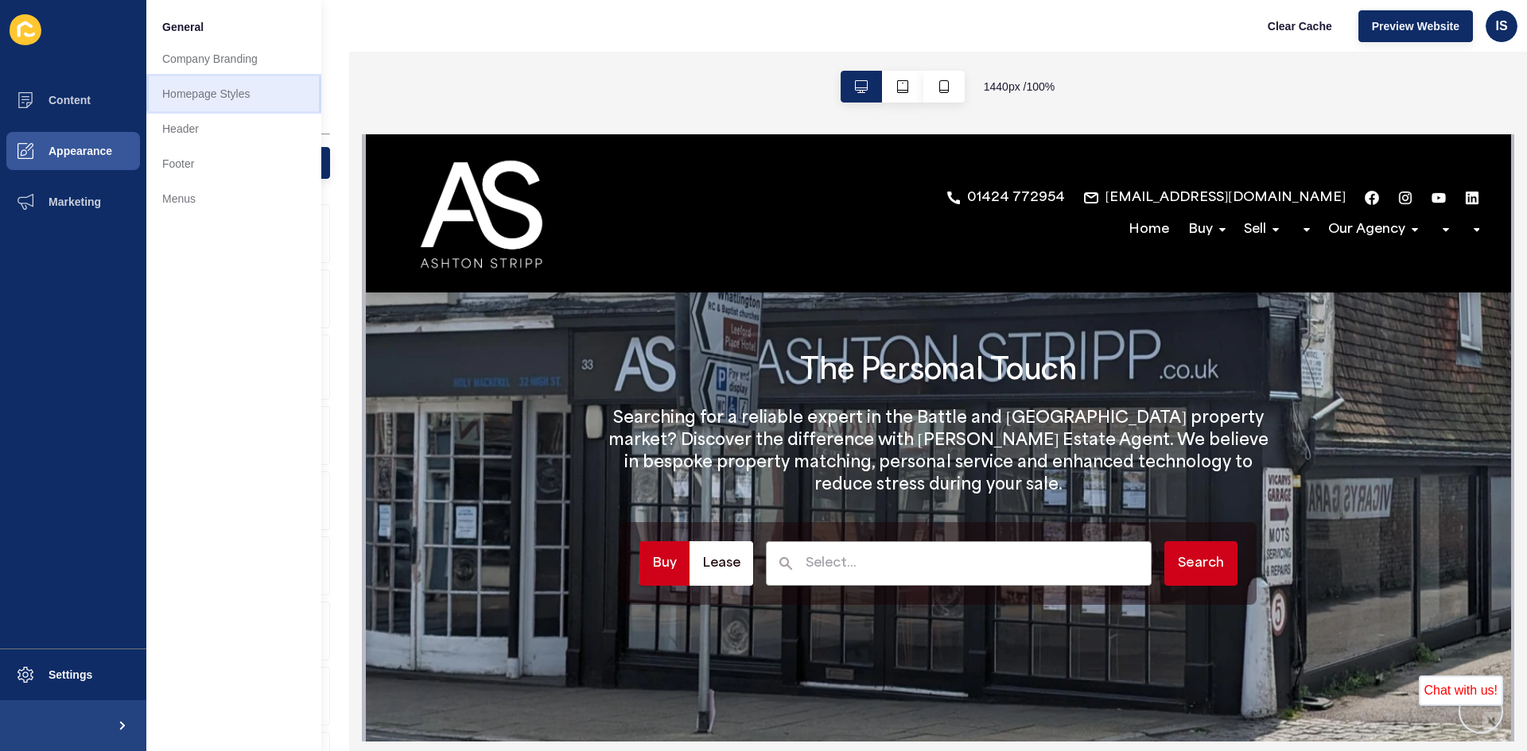
click at [162, 99] on link "Homepage Styles" at bounding box center [233, 93] width 175 height 35
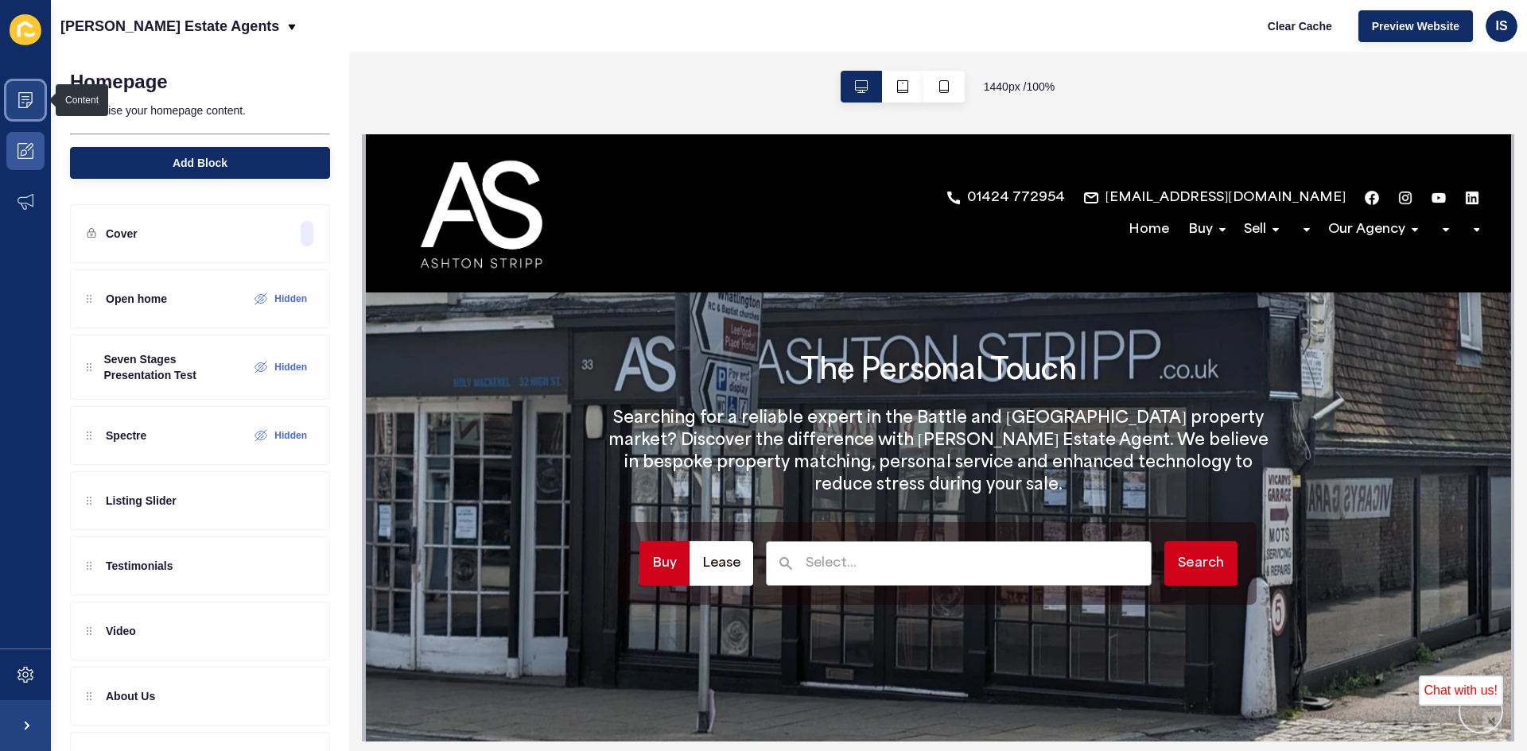
click at [17, 103] on span at bounding box center [25, 100] width 51 height 51
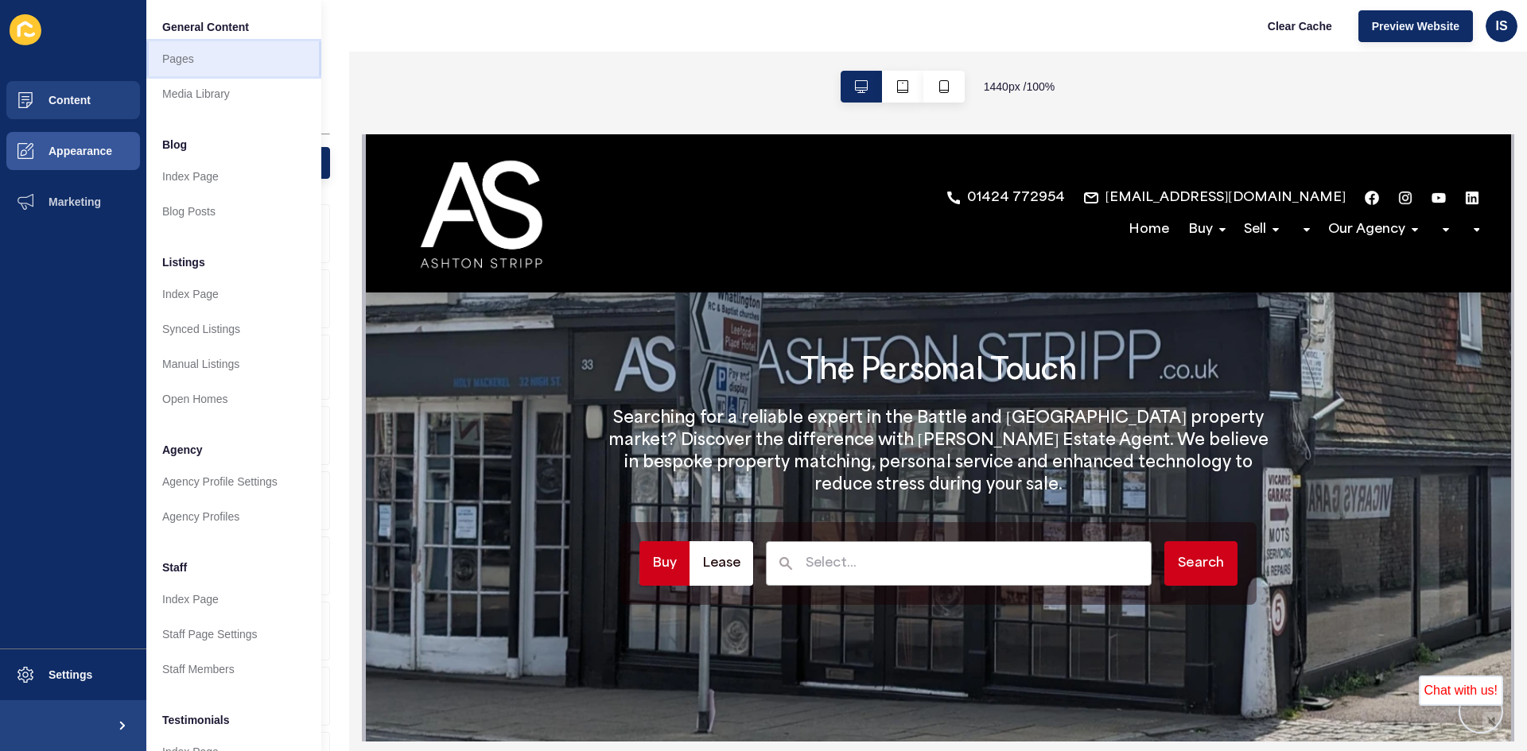
click at [171, 63] on link "Pages" at bounding box center [233, 58] width 175 height 35
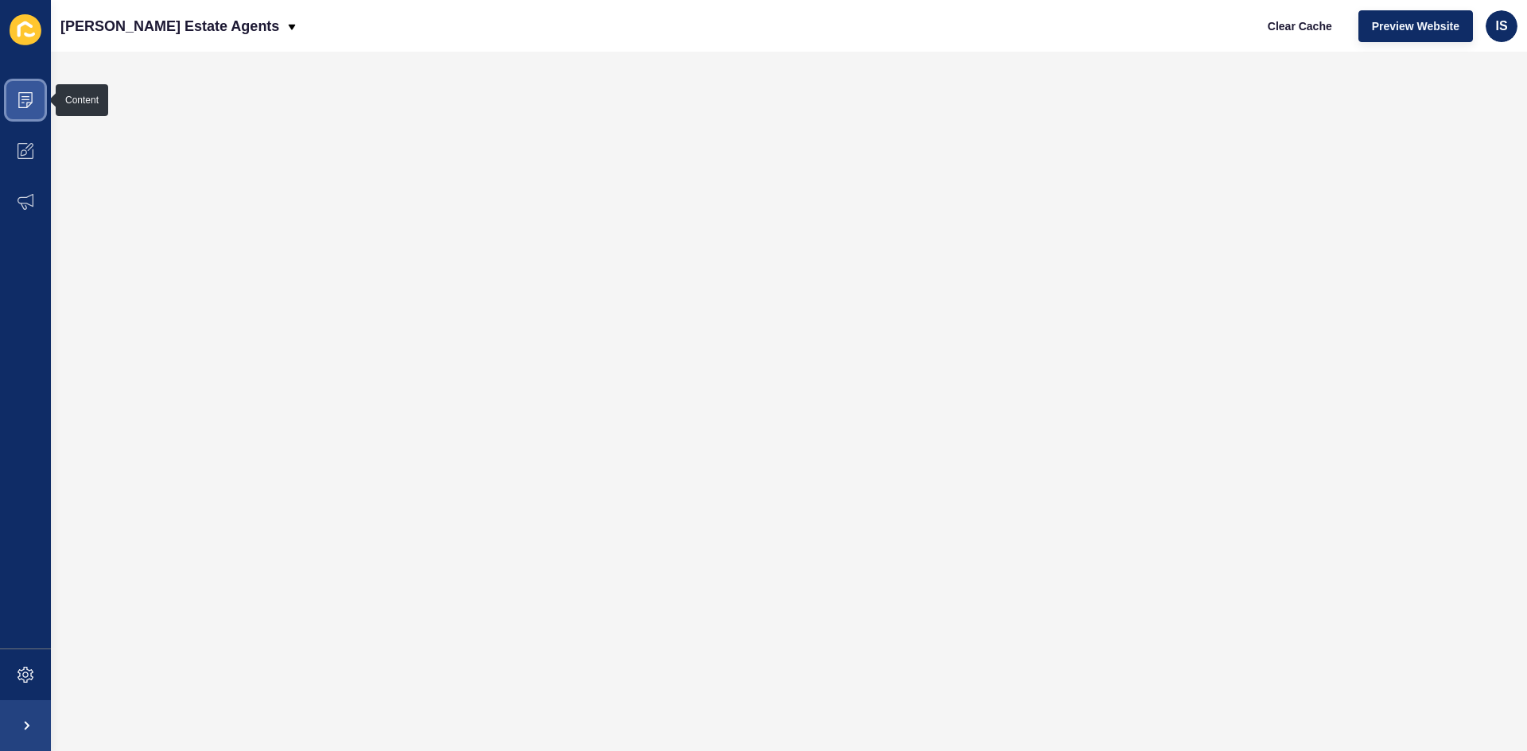
click at [25, 109] on span at bounding box center [25, 100] width 51 height 51
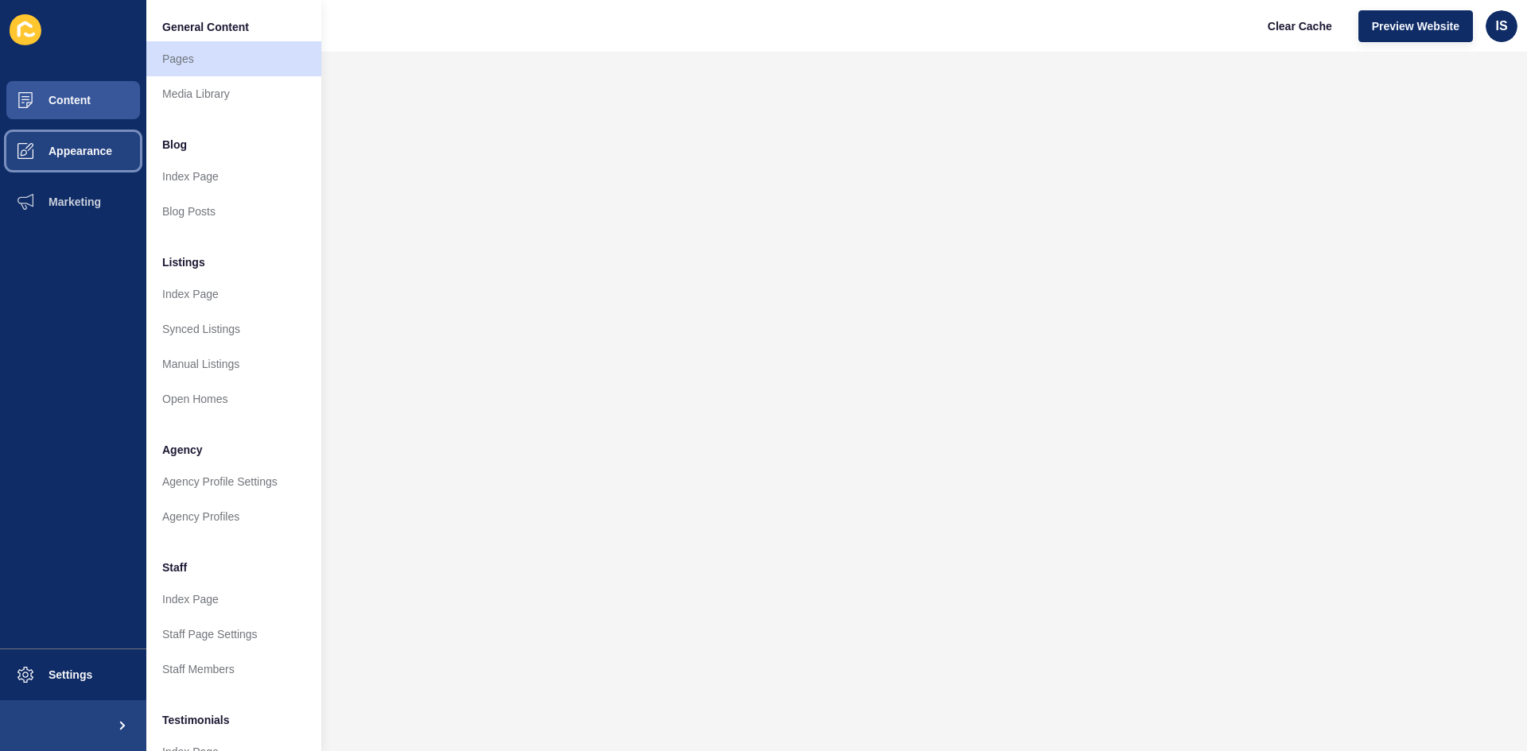
click at [135, 145] on button "Appearance" at bounding box center [73, 151] width 146 height 51
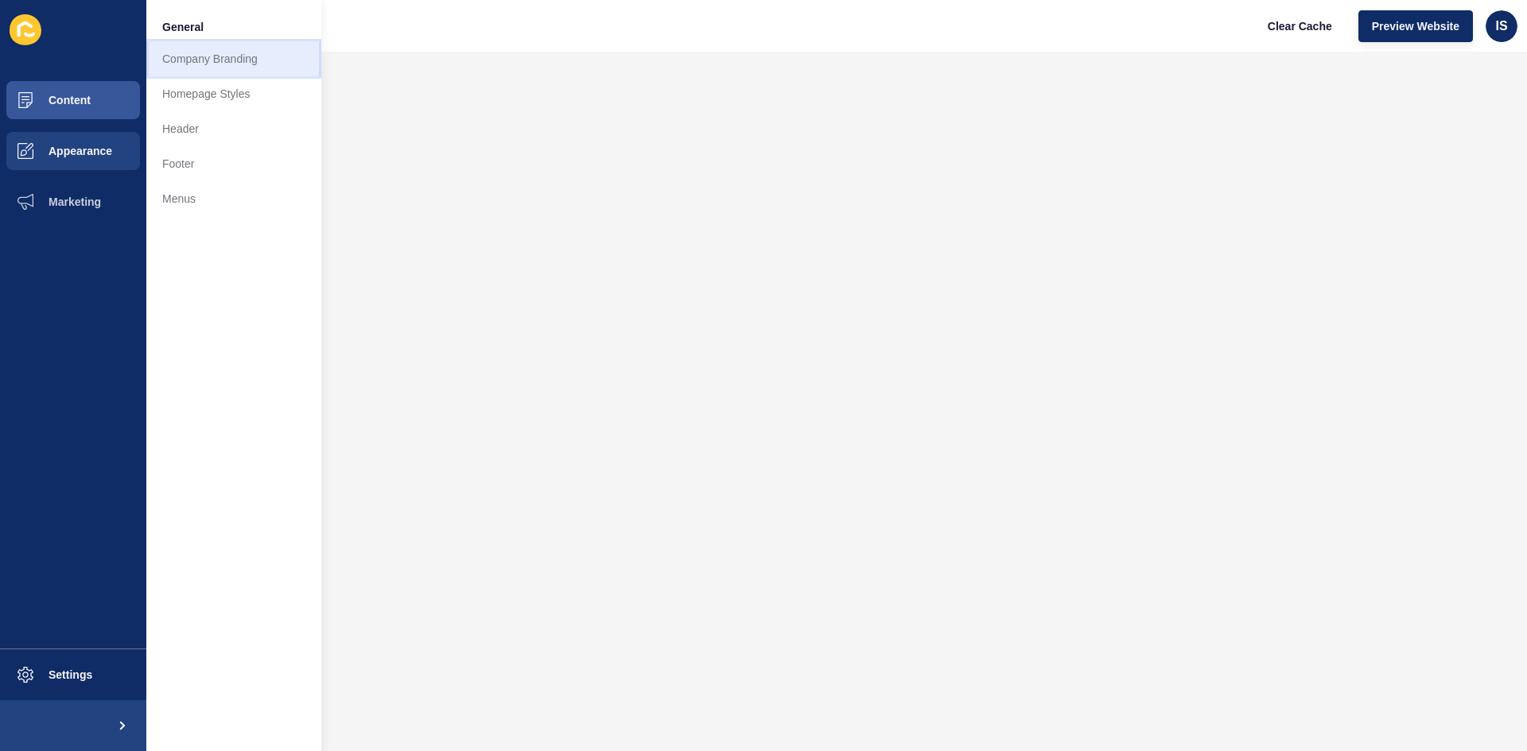
click at [235, 51] on link "Company Branding" at bounding box center [233, 58] width 175 height 35
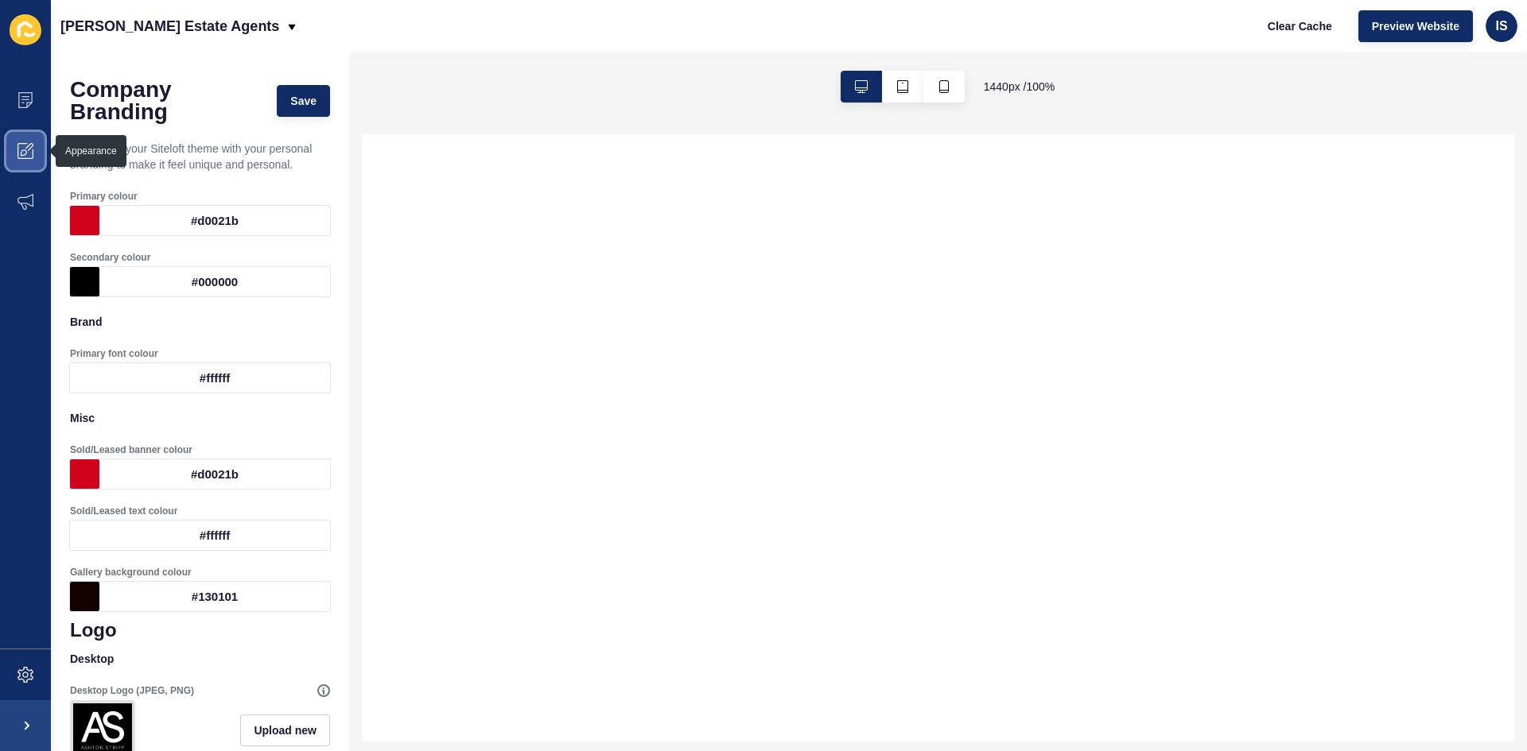
click at [29, 148] on icon at bounding box center [25, 151] width 16 height 16
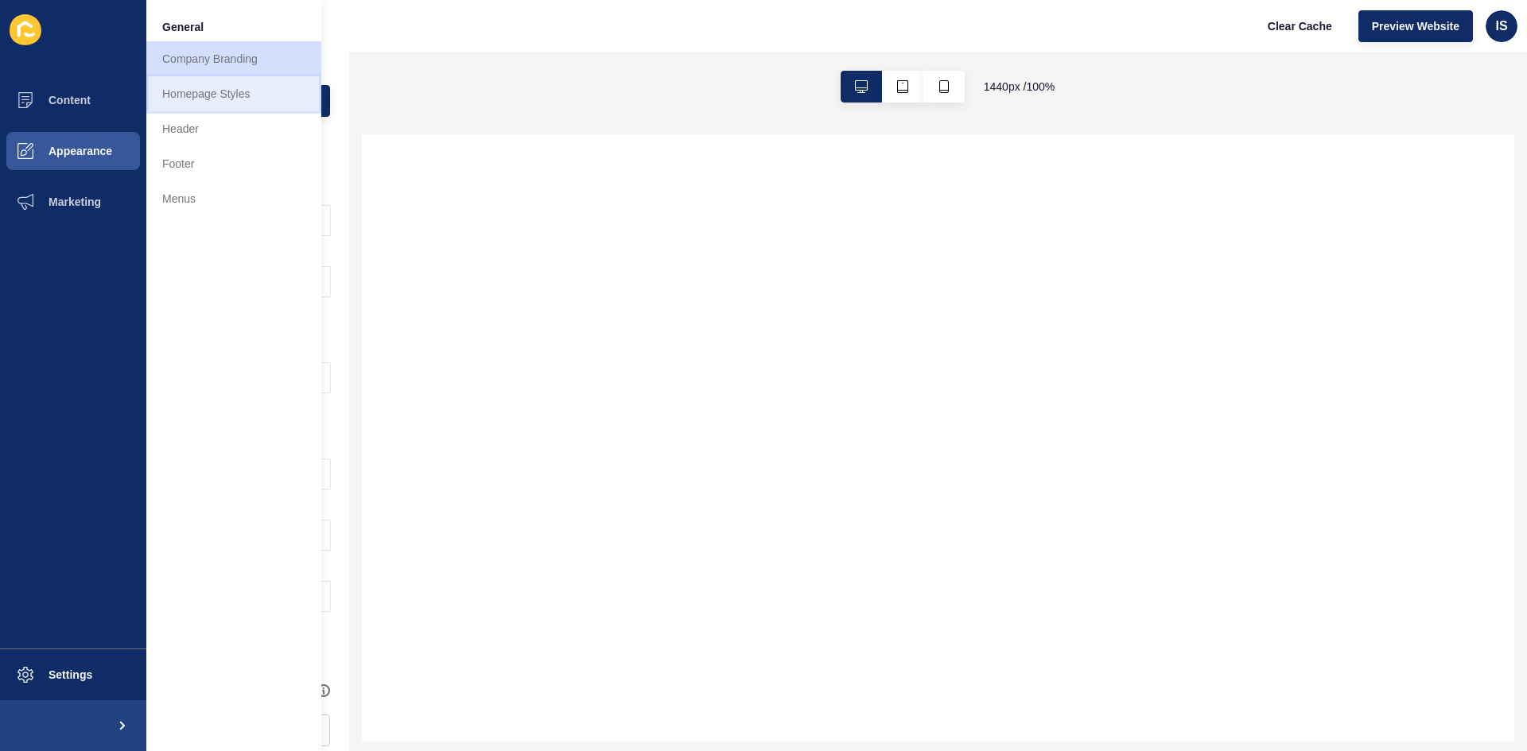
click at [206, 101] on link "Homepage Styles" at bounding box center [233, 93] width 175 height 35
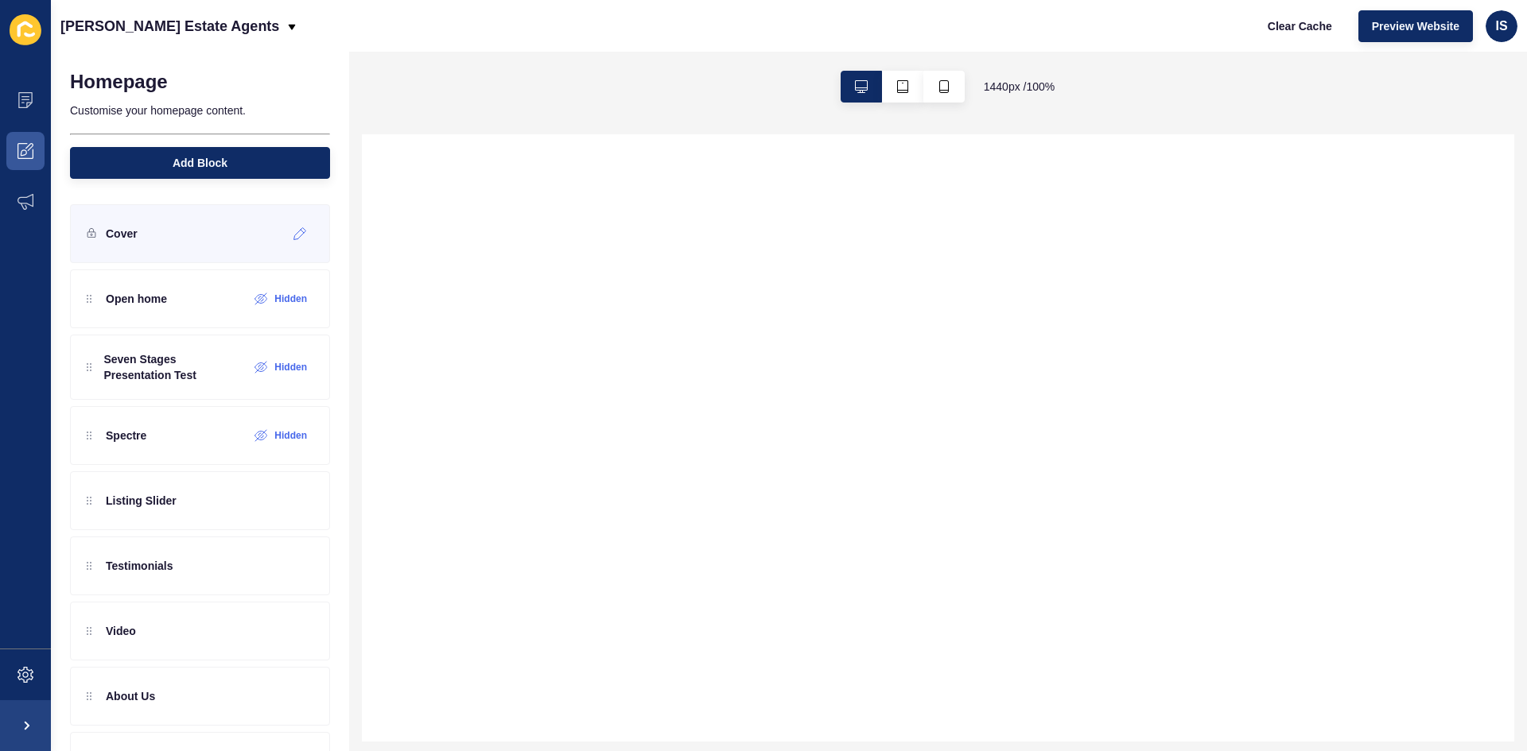
click at [140, 243] on div "Cover" at bounding box center [200, 233] width 260 height 59
click at [296, 242] on div at bounding box center [300, 233] width 26 height 25
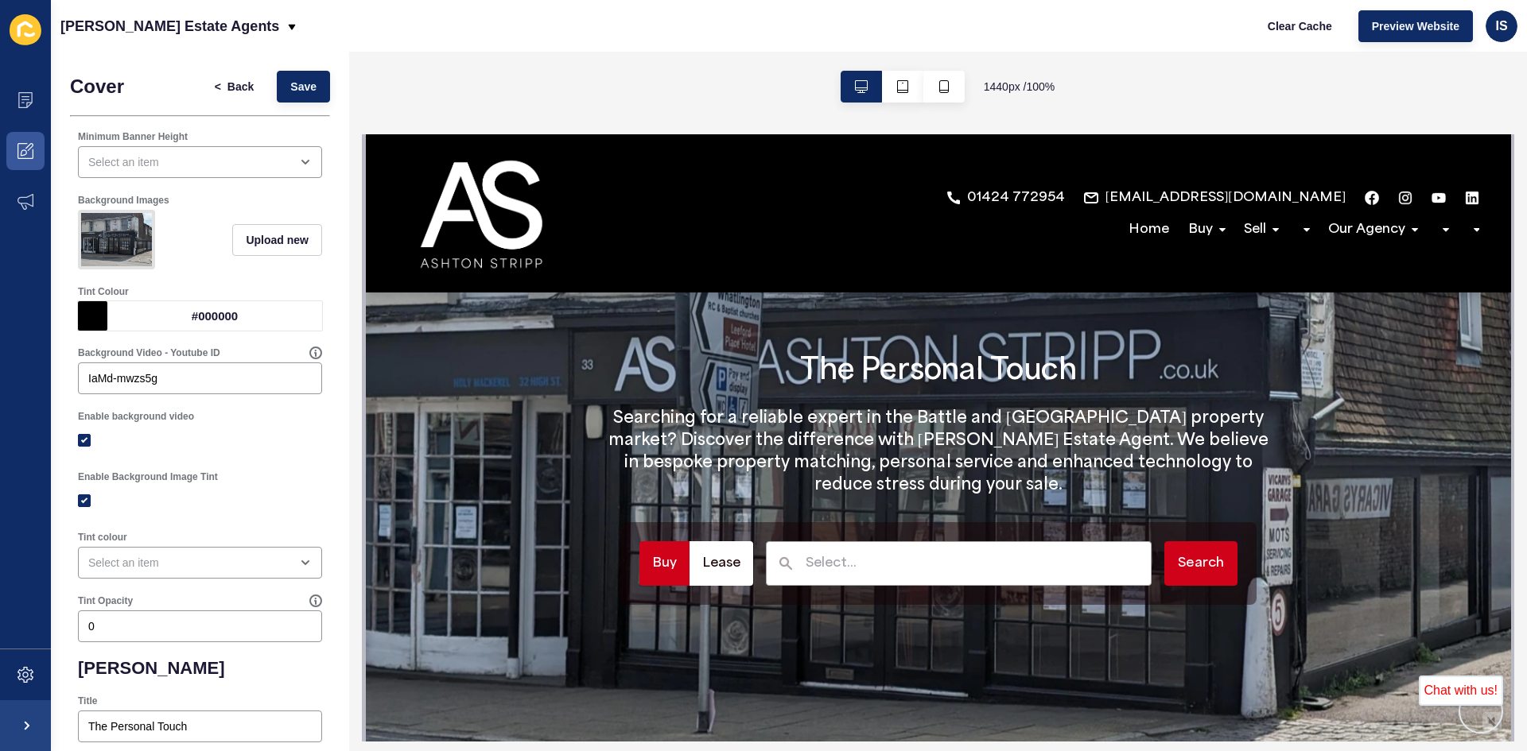
drag, startPoint x: 1506, startPoint y: 199, endPoint x: 1891, endPoint y: 332, distance: 407.1
drag, startPoint x: 1504, startPoint y: 197, endPoint x: 1888, endPoint y: 326, distance: 404.3
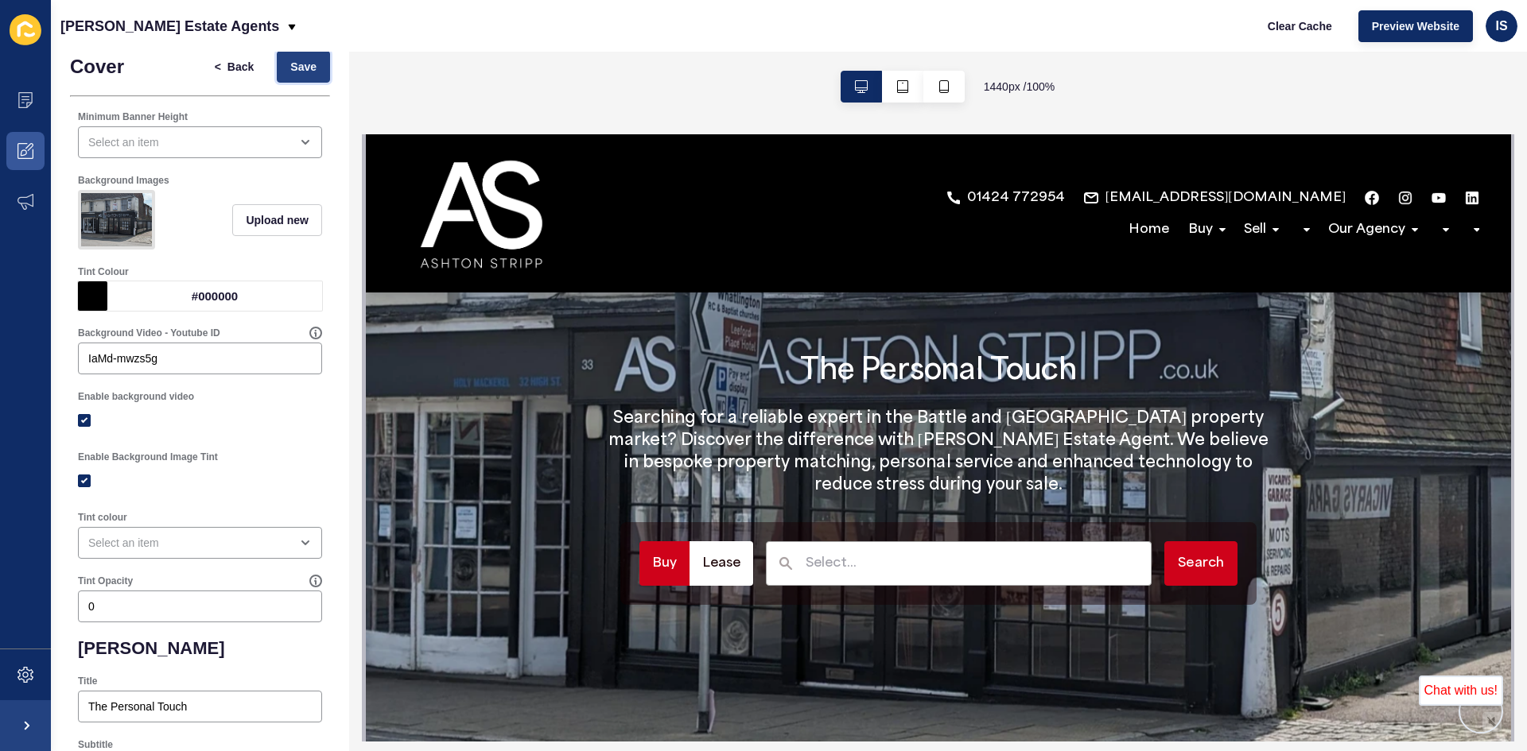
click at [291, 71] on span "Save" at bounding box center [303, 67] width 26 height 16
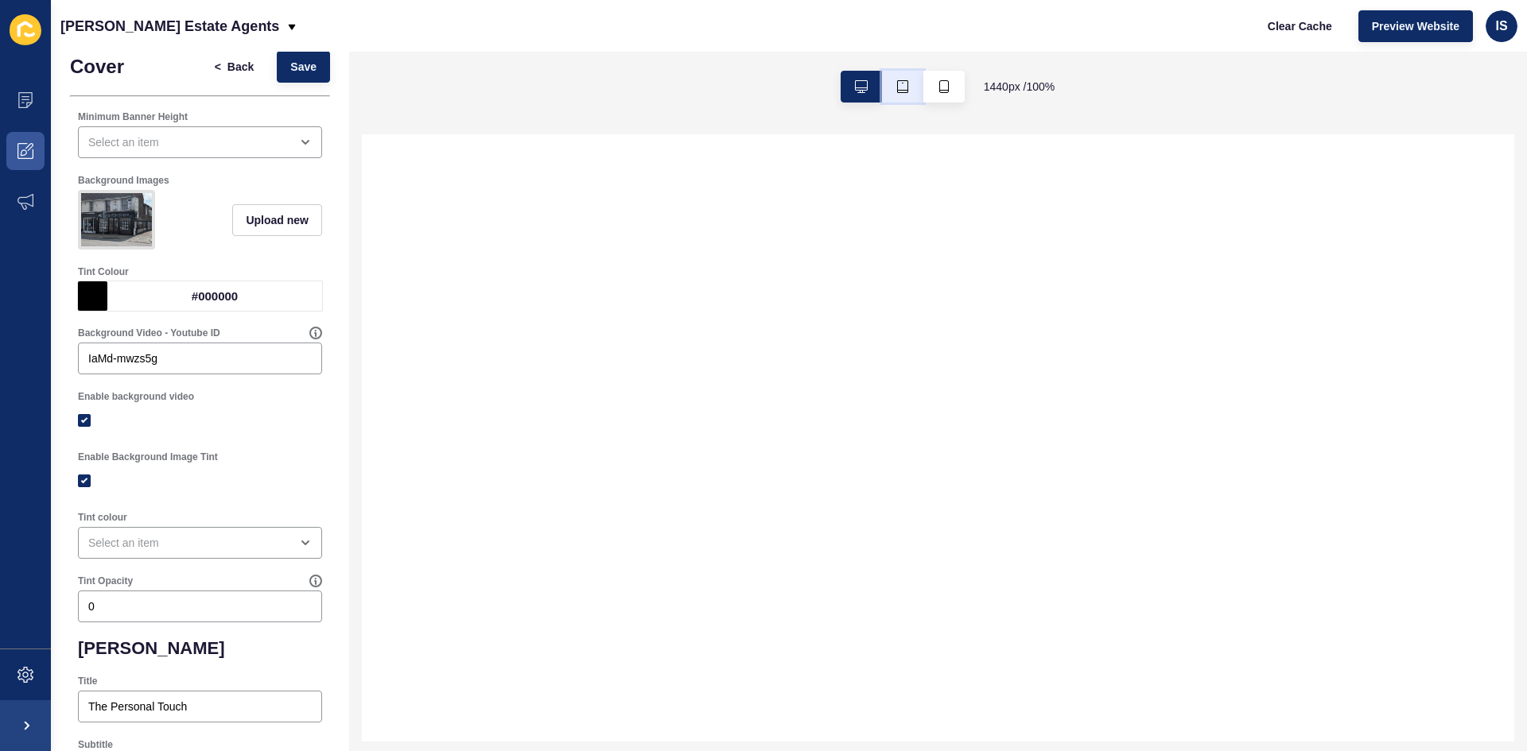
click at [902, 94] on button "button" at bounding box center [902, 87] width 41 height 32
click at [949, 99] on button "button" at bounding box center [946, 87] width 41 height 32
click at [855, 82] on button "button" at bounding box center [864, 87] width 41 height 32
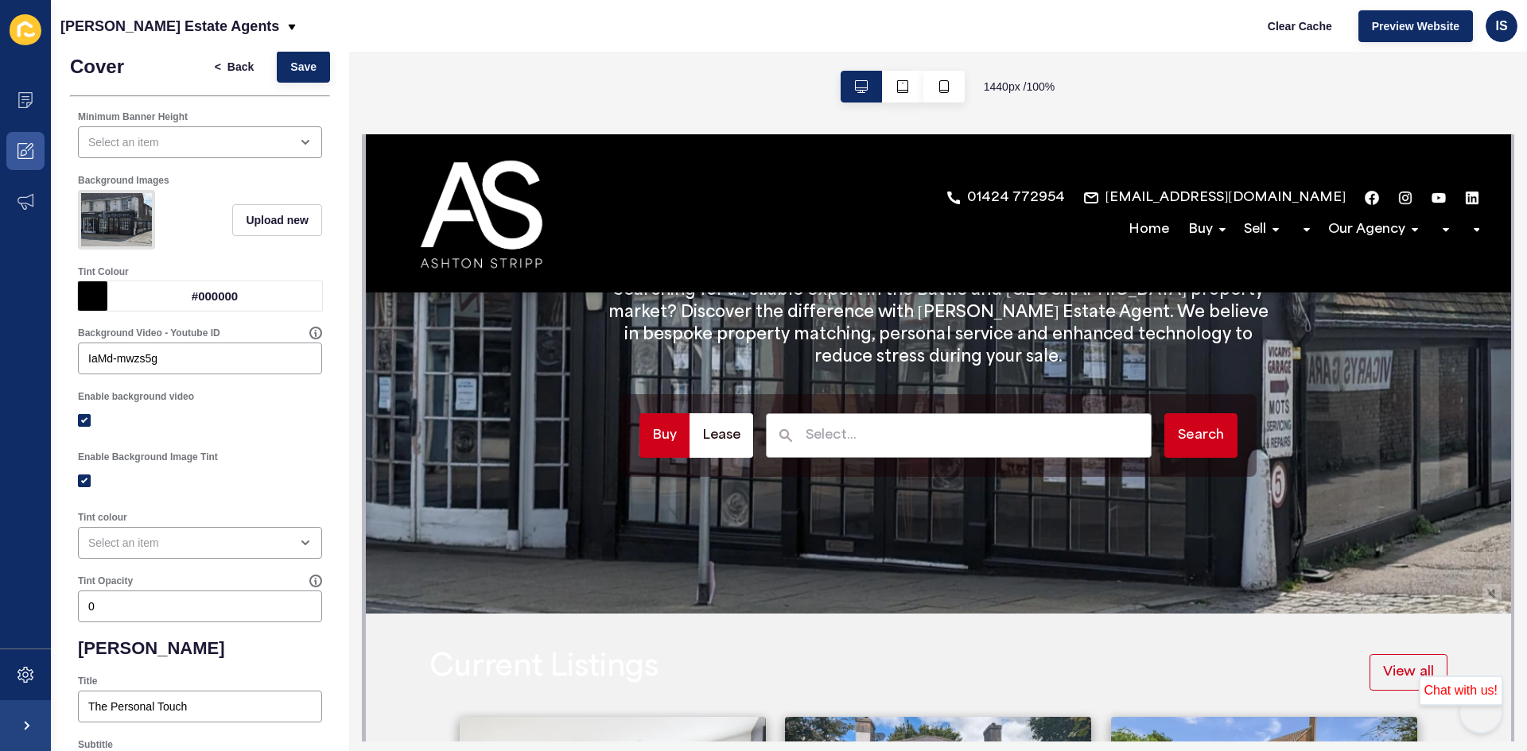
scroll to position [0, 0]
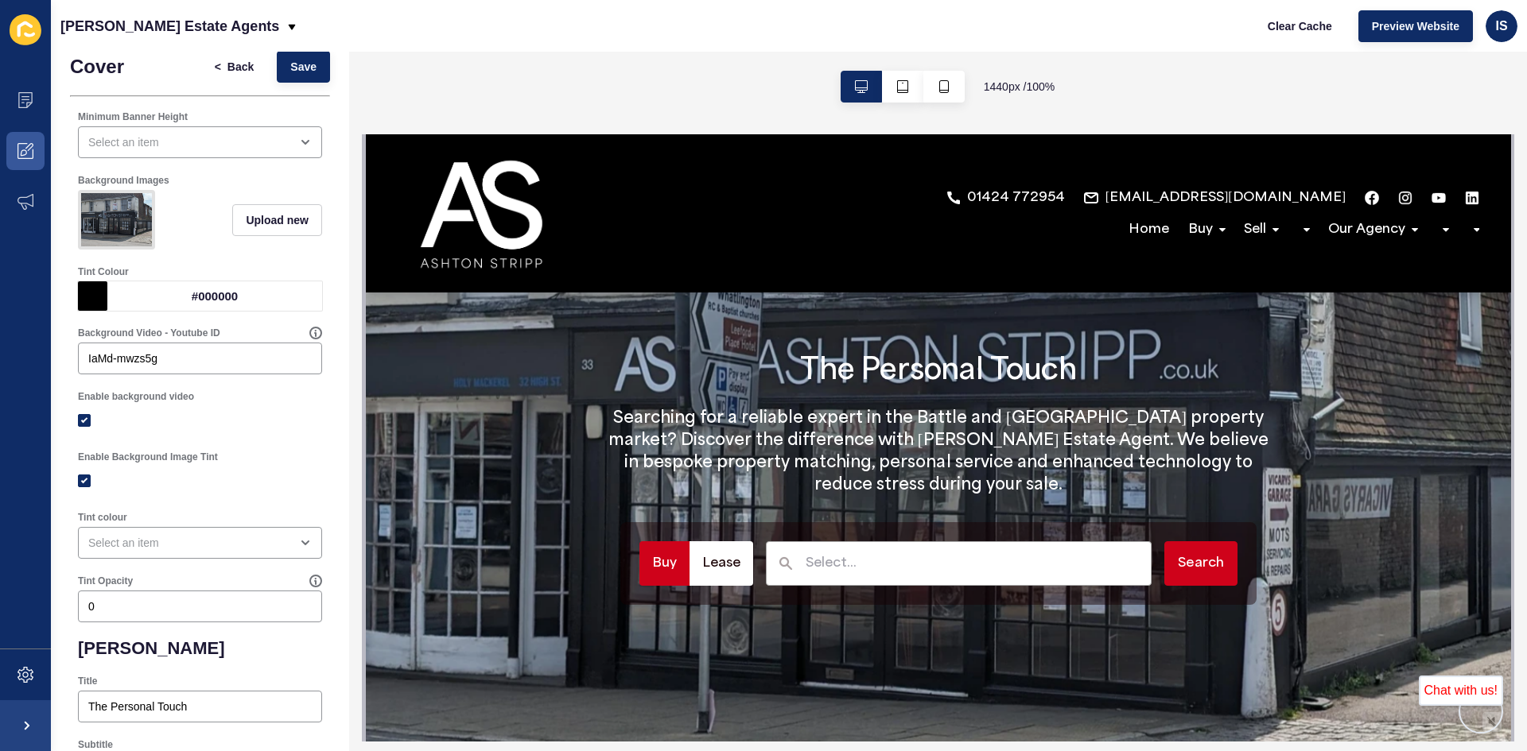
drag, startPoint x: 1504, startPoint y: 172, endPoint x: 1876, endPoint y: 302, distance: 394.3
drag, startPoint x: 1508, startPoint y: 188, endPoint x: 1500, endPoint y: 219, distance: 32.0
click at [1396, 25] on span "Preview Website" at bounding box center [1415, 26] width 87 height 16
click at [303, 340] on body "Content Appearance Marketing Settings [PERSON_NAME] Estate Agents Clear Cache P…" at bounding box center [763, 375] width 1527 height 751
click at [310, 339] on icon at bounding box center [315, 333] width 11 height 11
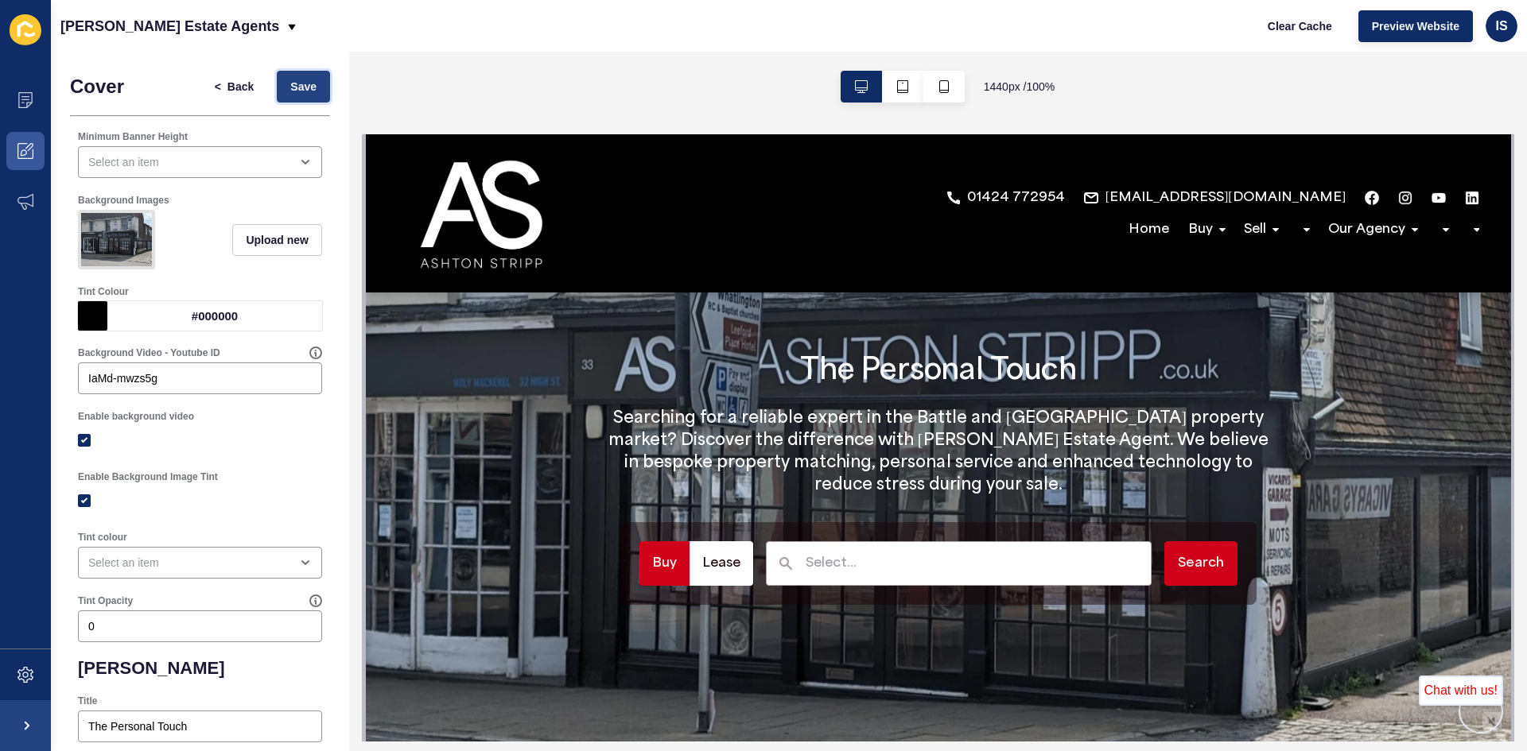
click at [277, 76] on button "Save" at bounding box center [303, 87] width 53 height 32
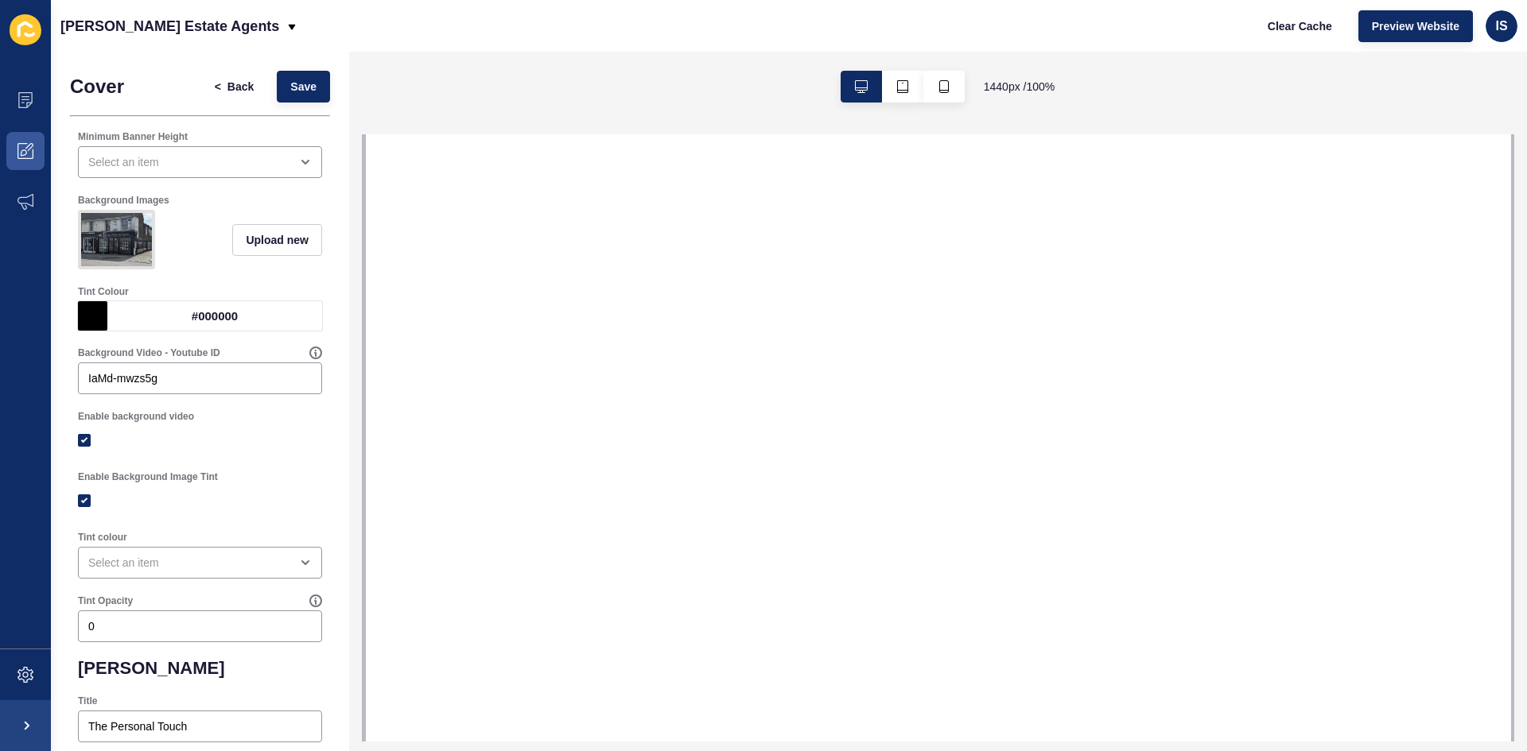
select select
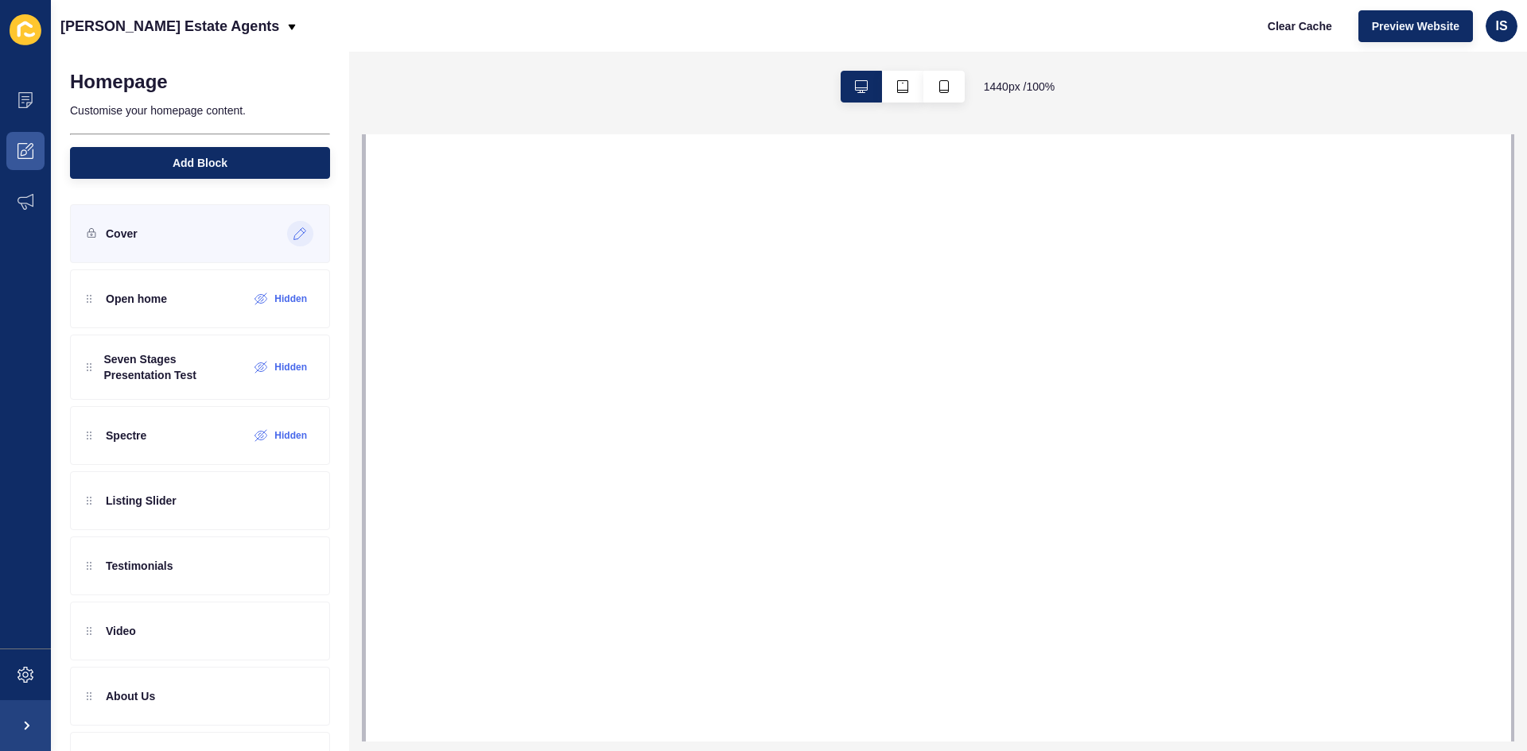
select select
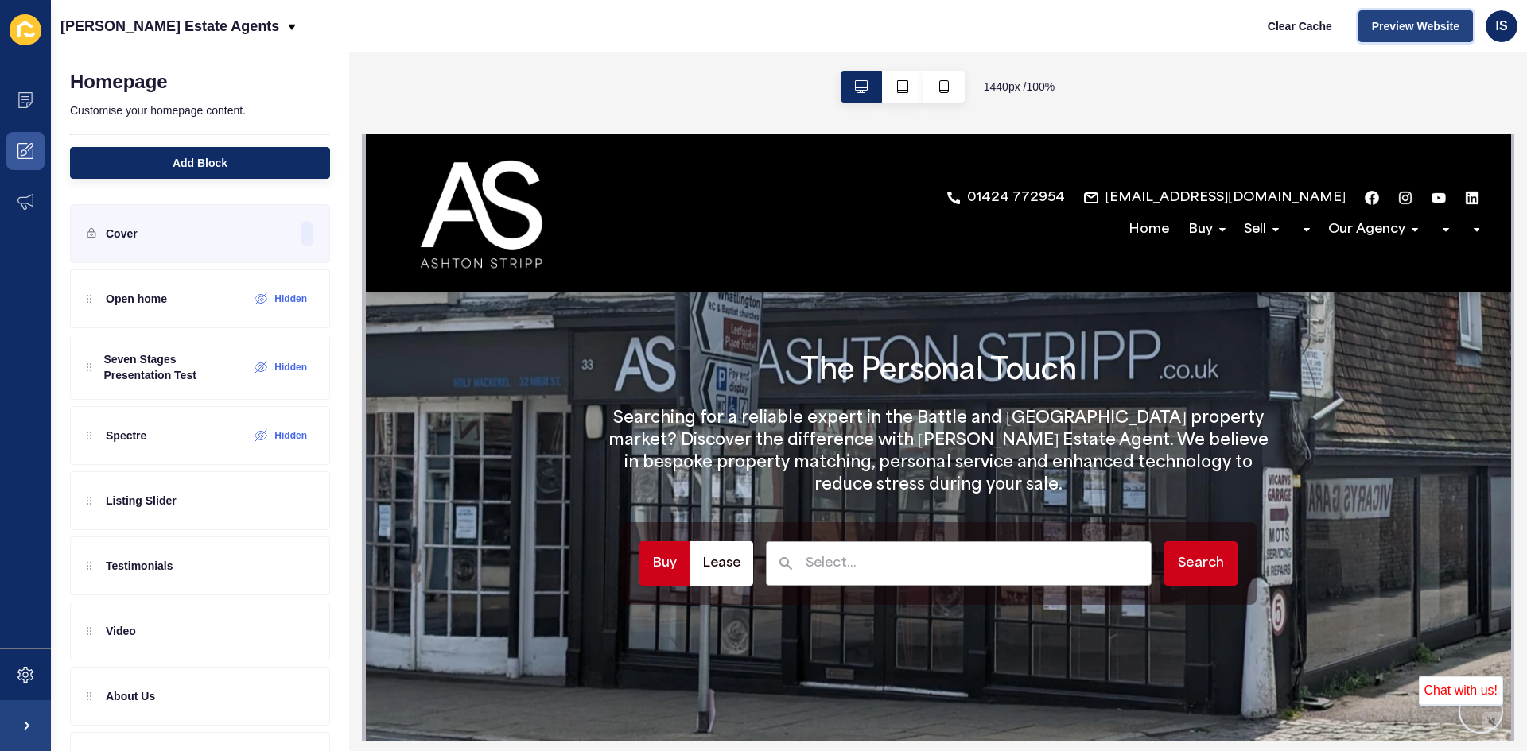
click at [1384, 33] on span "Preview Website" at bounding box center [1415, 26] width 87 height 16
click at [294, 241] on div at bounding box center [300, 233] width 26 height 25
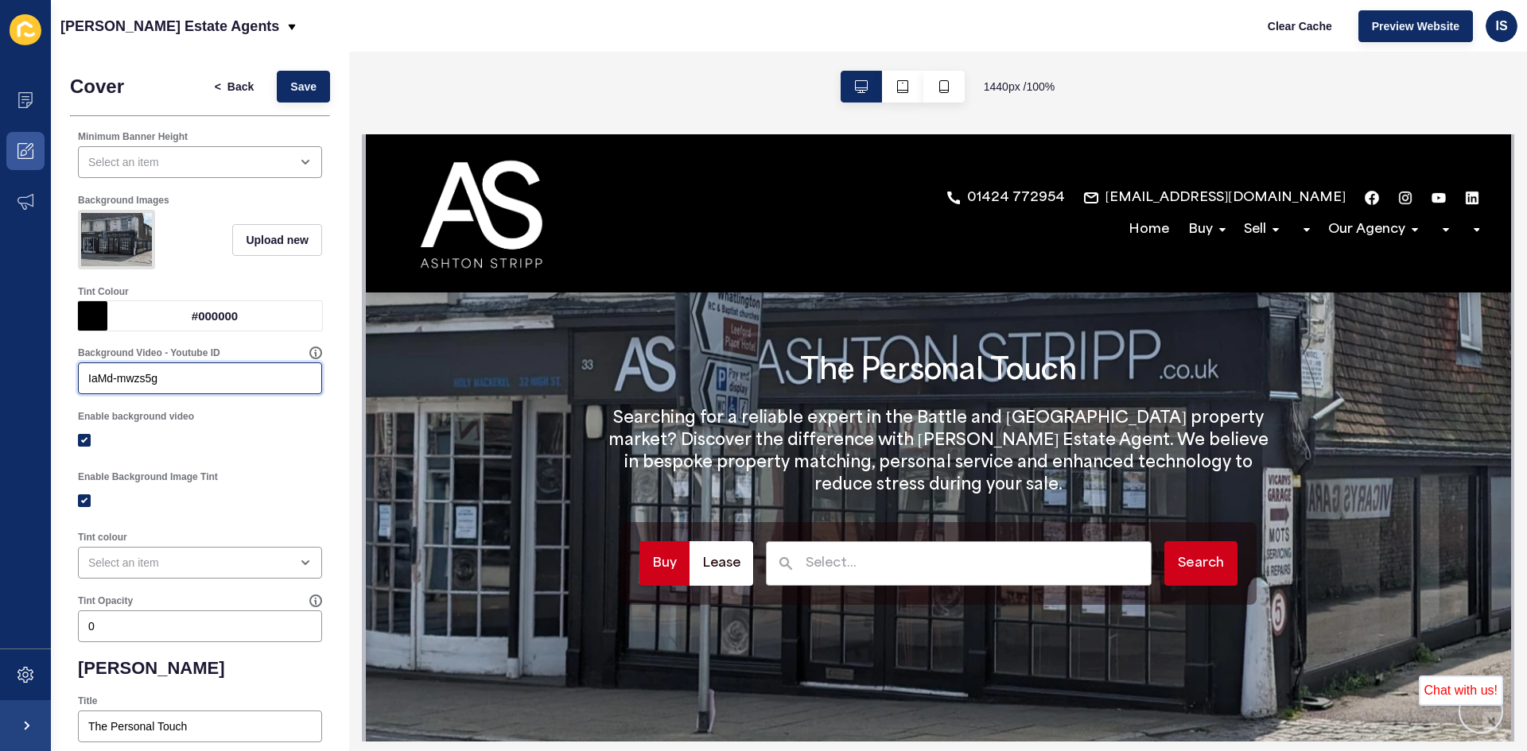
drag, startPoint x: 192, startPoint y: 394, endPoint x: 2, endPoint y: 406, distance: 190.4
click at [16, 408] on div "Content Appearance Marketing Settings Ashton Stripp Estate Agents Clear Cache P…" at bounding box center [763, 375] width 1527 height 751
click at [290, 88] on span "Save" at bounding box center [303, 87] width 26 height 16
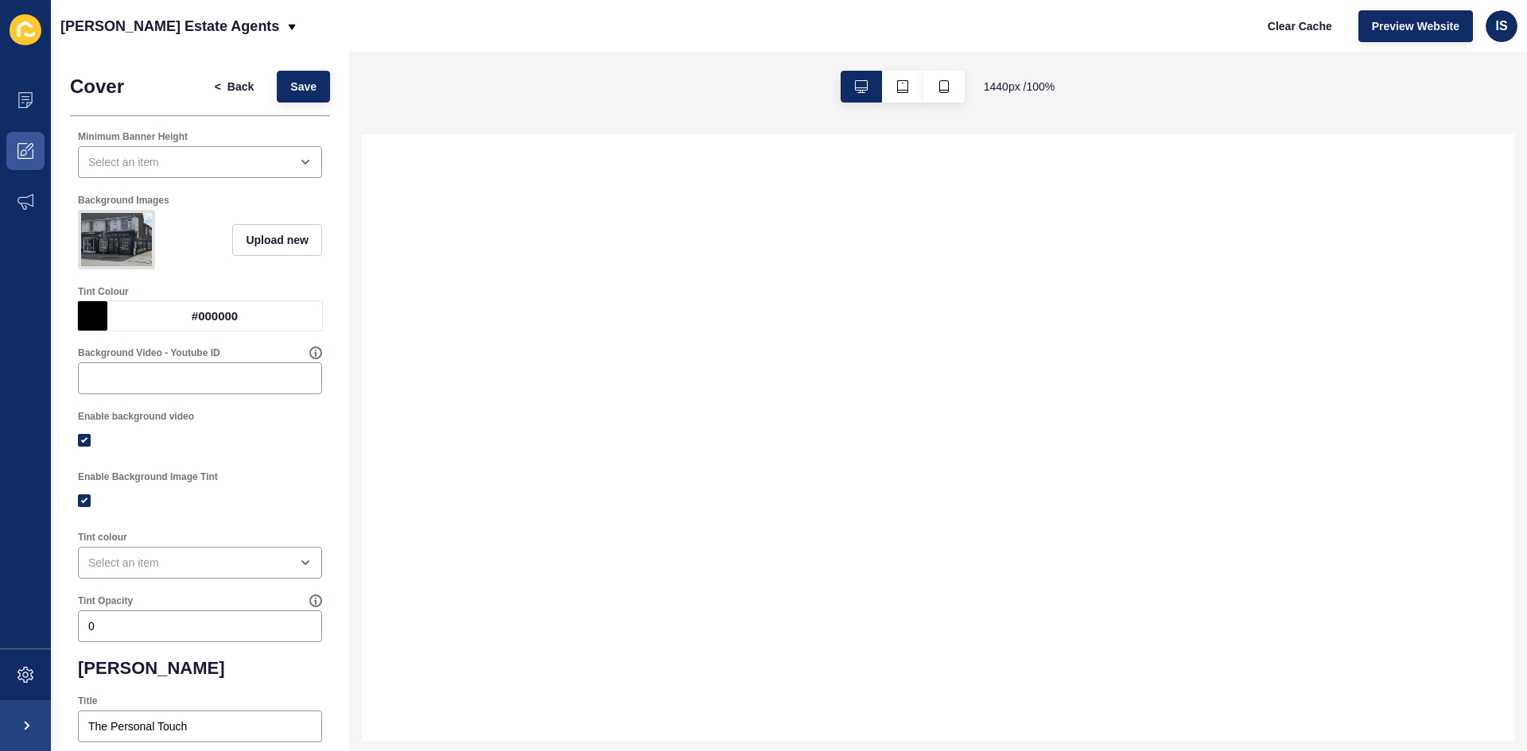
select select
